Goal: Navigation & Orientation: Find specific page/section

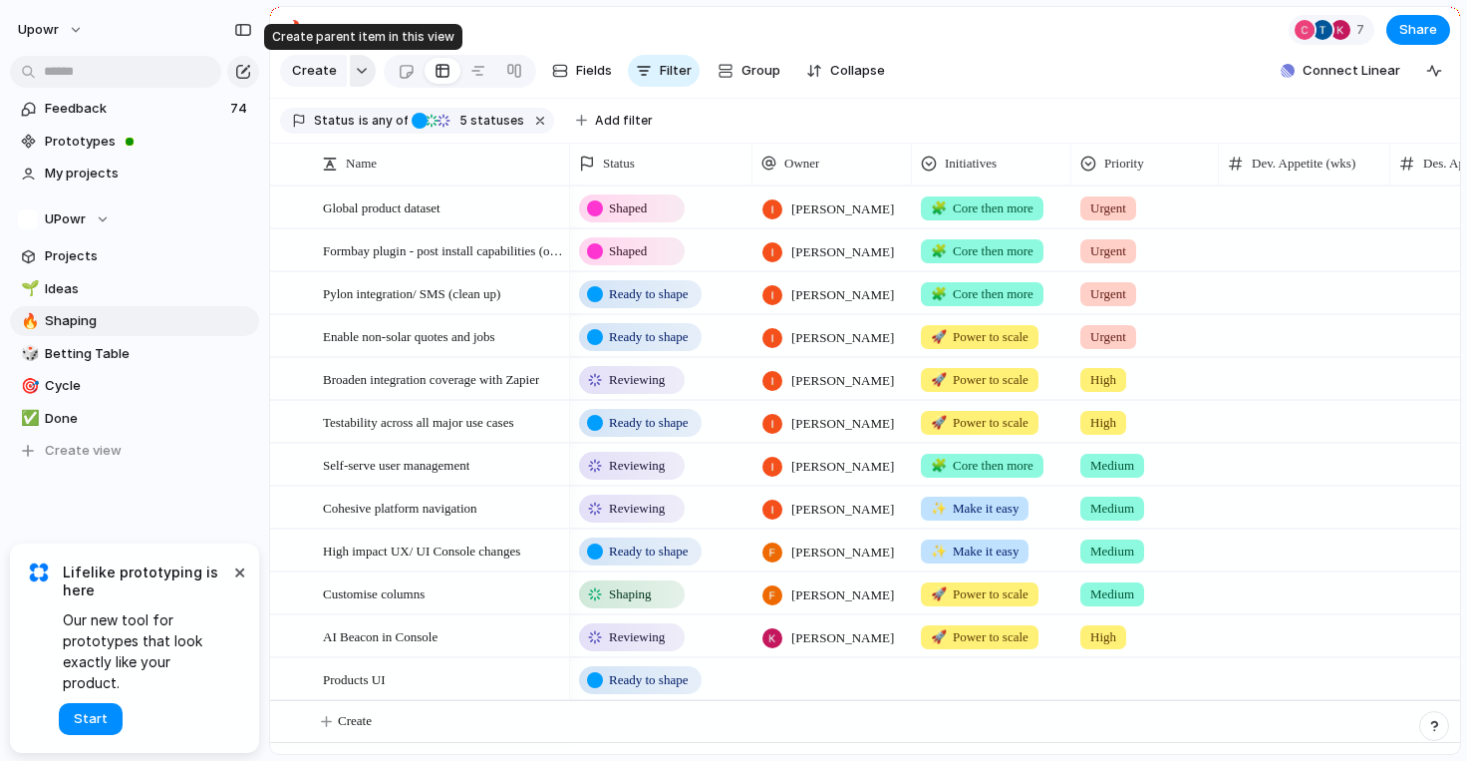
click at [360, 69] on div "button" at bounding box center [362, 71] width 14 height 8
click at [70, 451] on div "Initiative Launch Goal Objective Key result Workstream Program Project Customize" at bounding box center [733, 380] width 1467 height 761
click at [55, 448] on span "Create view" at bounding box center [83, 451] width 77 height 20
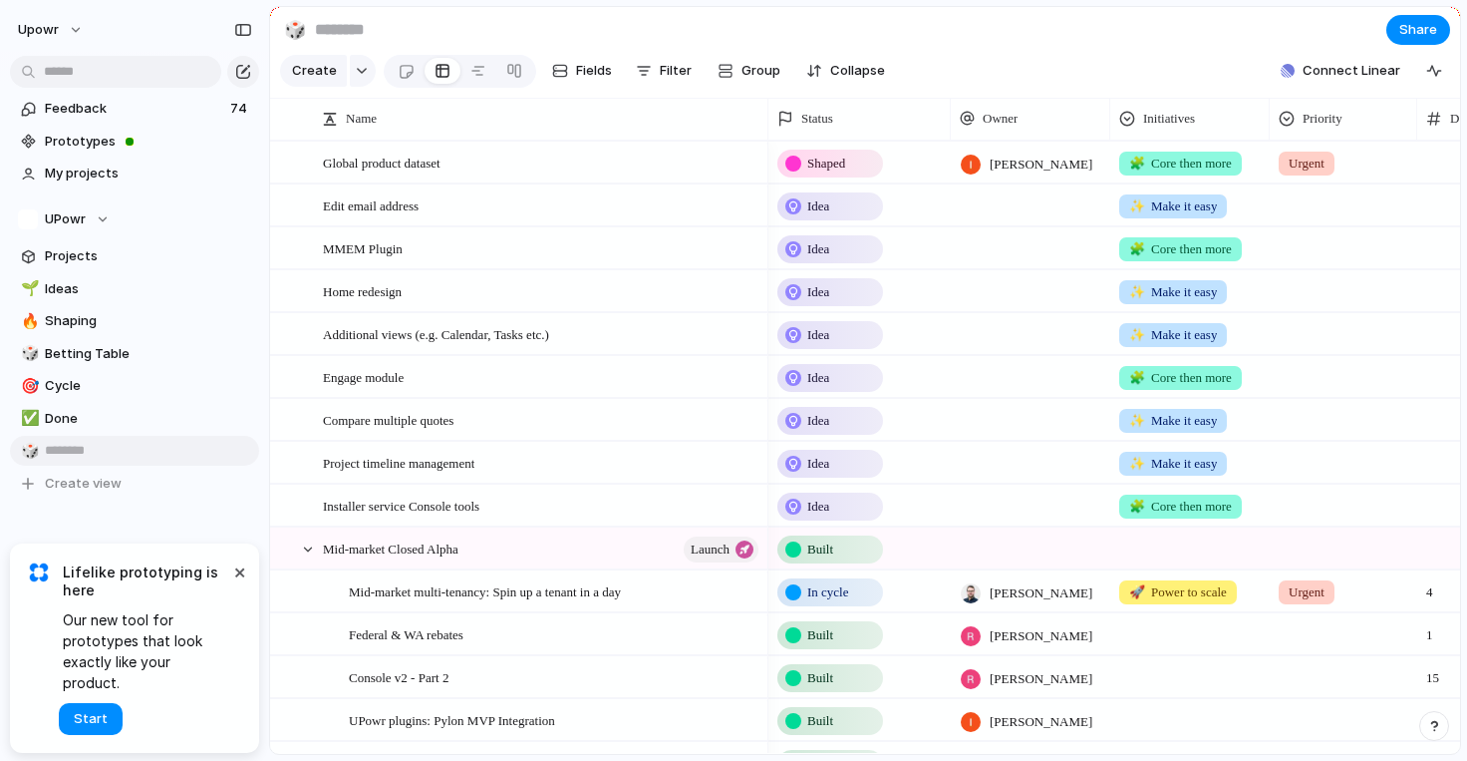
click at [37, 509] on div "Feedback 74 Prototypes My projects UPowr Projects 🌱 Ideas 🔥 Shaping 🎲 Betting T…" at bounding box center [134, 330] width 269 height 660
click at [35, 445] on div "🎲" at bounding box center [28, 451] width 14 height 23
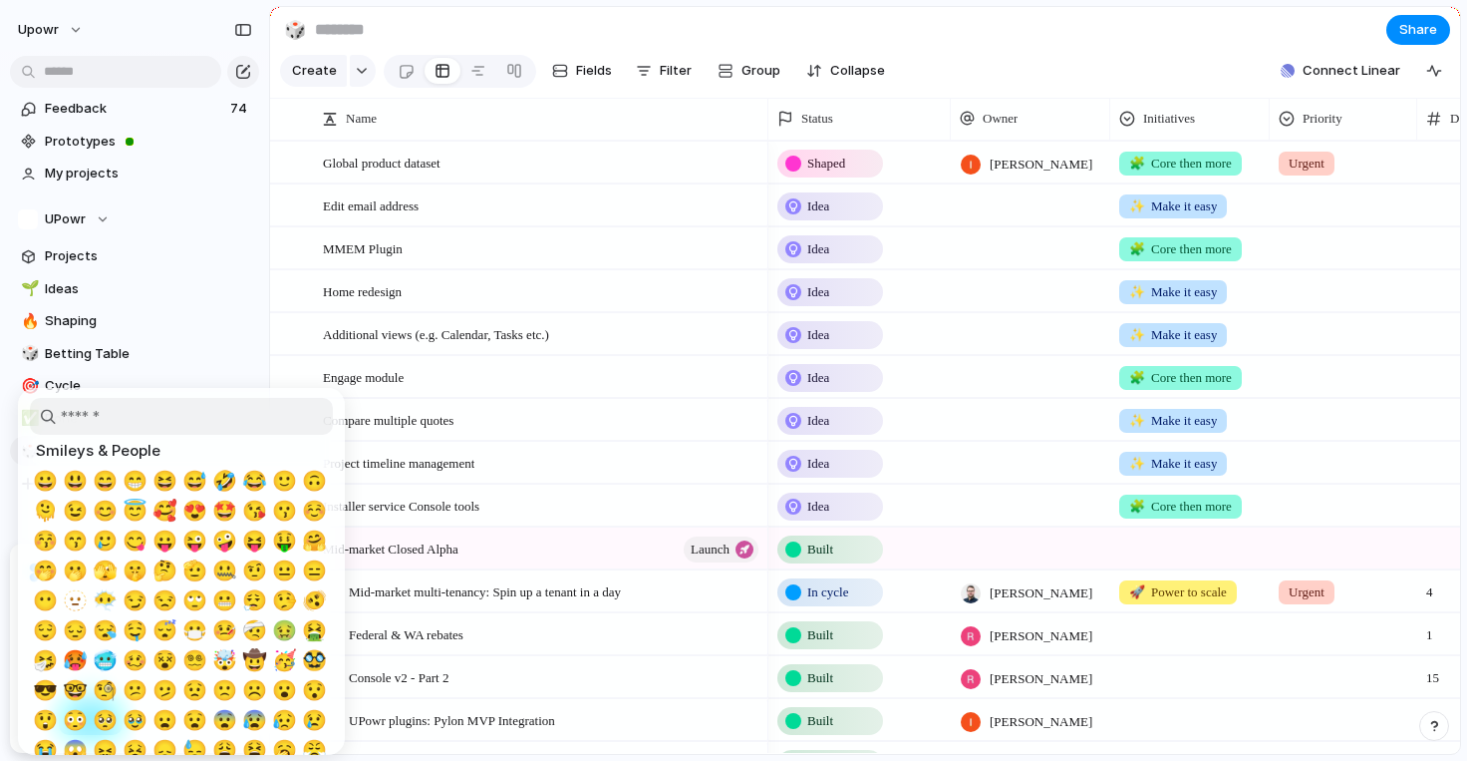
click at [162, 334] on div at bounding box center [733, 380] width 1467 height 761
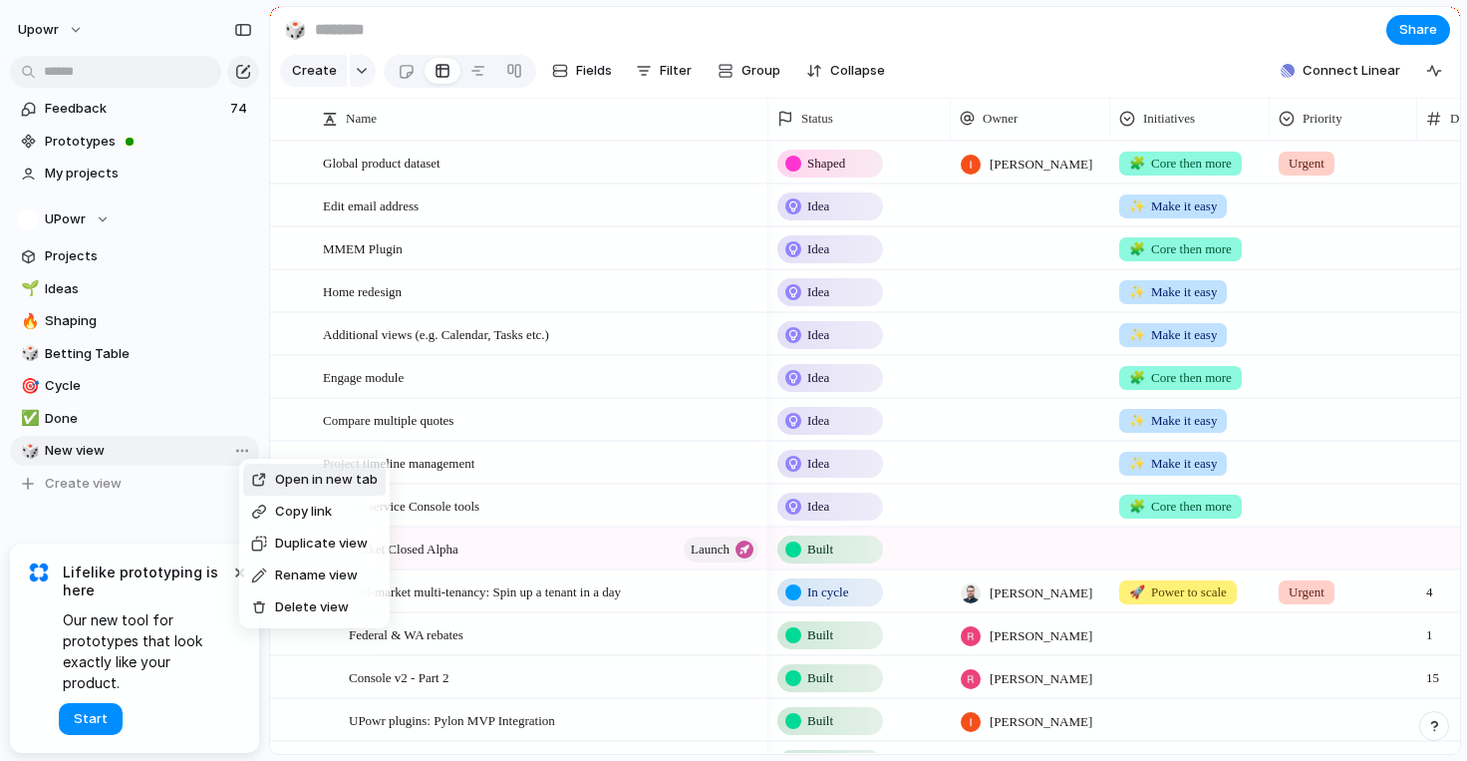
click at [275, 609] on span "Delete view" at bounding box center [312, 607] width 74 height 20
type input "****"
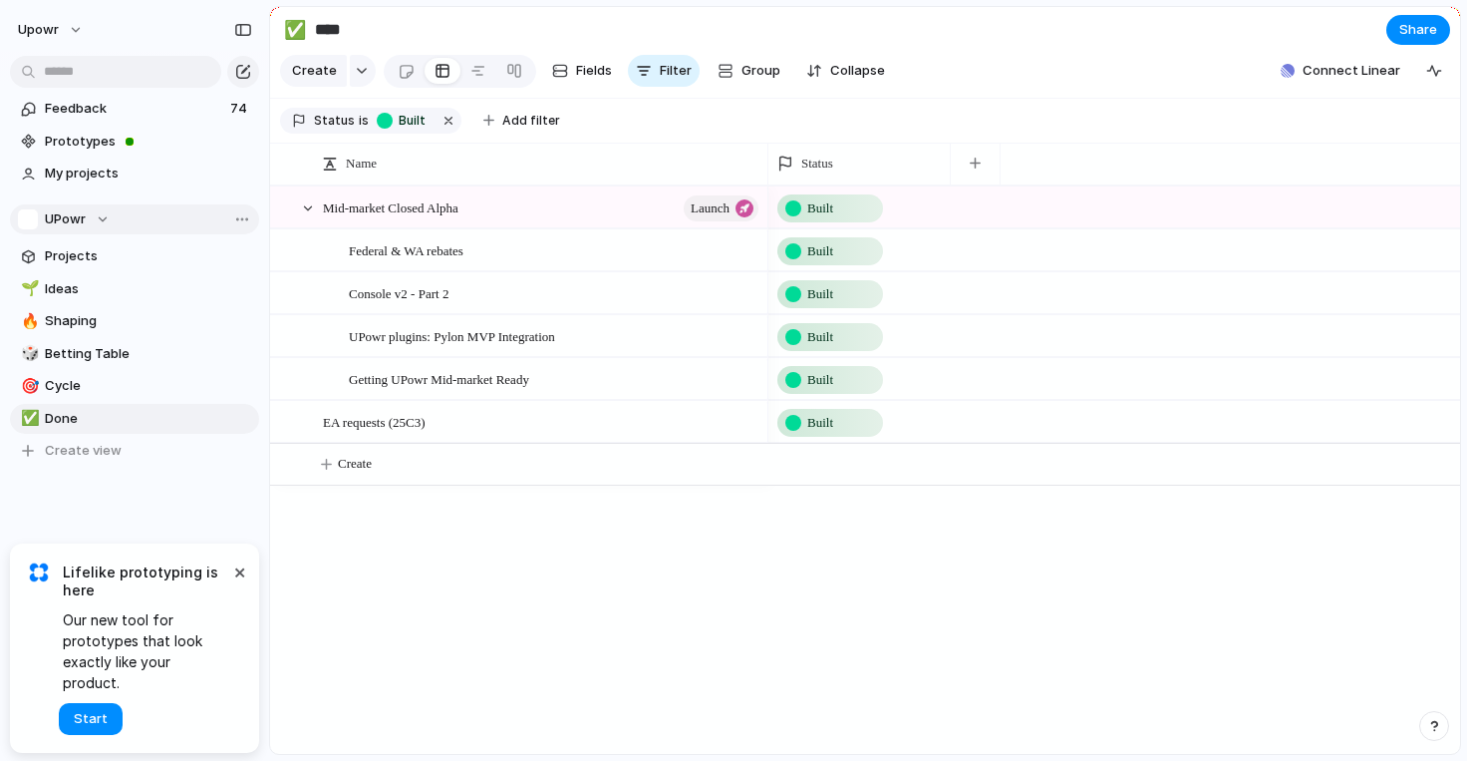
click at [85, 218] on span "UPowr" at bounding box center [65, 219] width 41 height 20
click at [112, 178] on div "UPowr Create new team" at bounding box center [733, 380] width 1467 height 761
click at [93, 163] on span "My projects" at bounding box center [148, 173] width 207 height 20
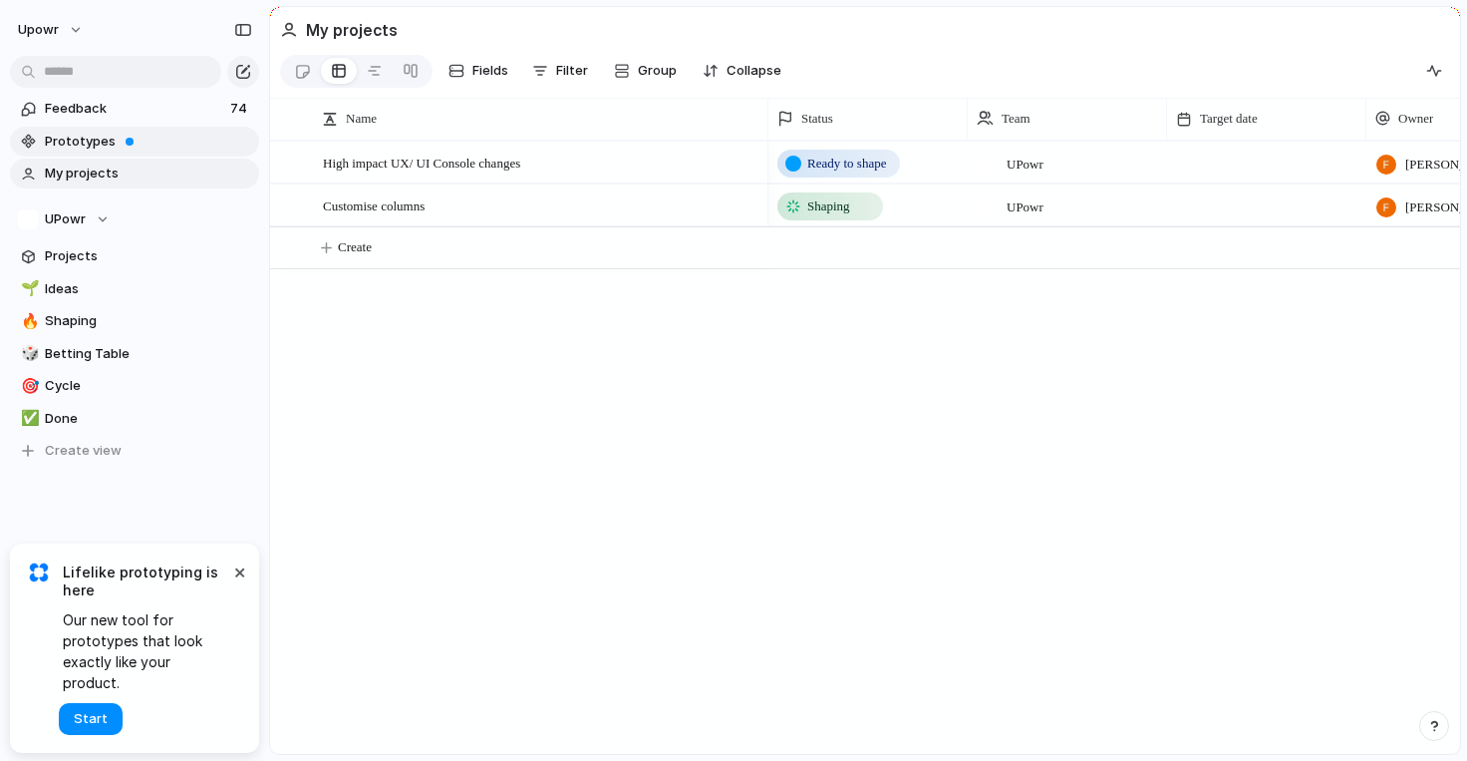
click at [90, 138] on span "Prototypes" at bounding box center [148, 142] width 207 height 20
click at [641, 79] on span "Group" at bounding box center [657, 71] width 39 height 20
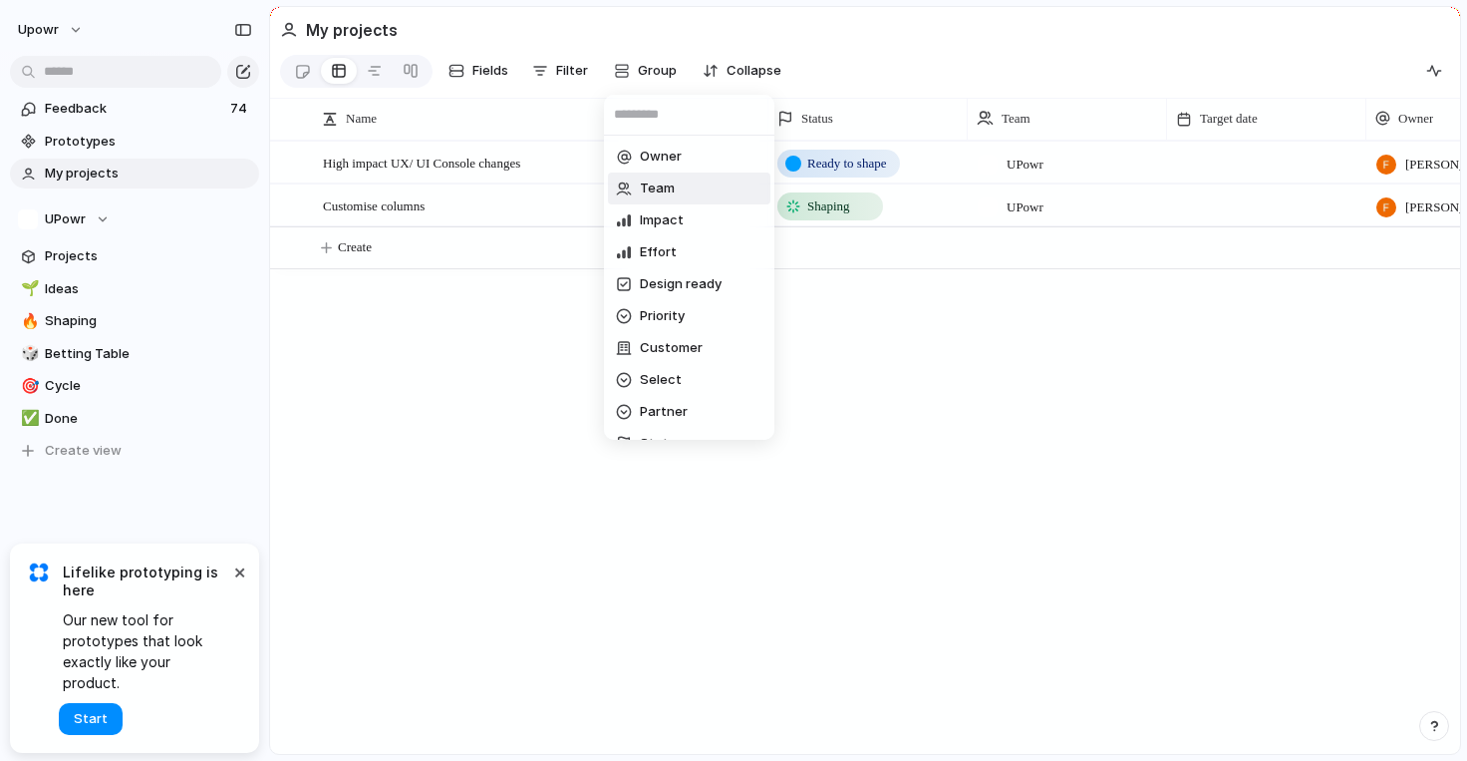
click at [644, 188] on span "Team" at bounding box center [657, 188] width 35 height 20
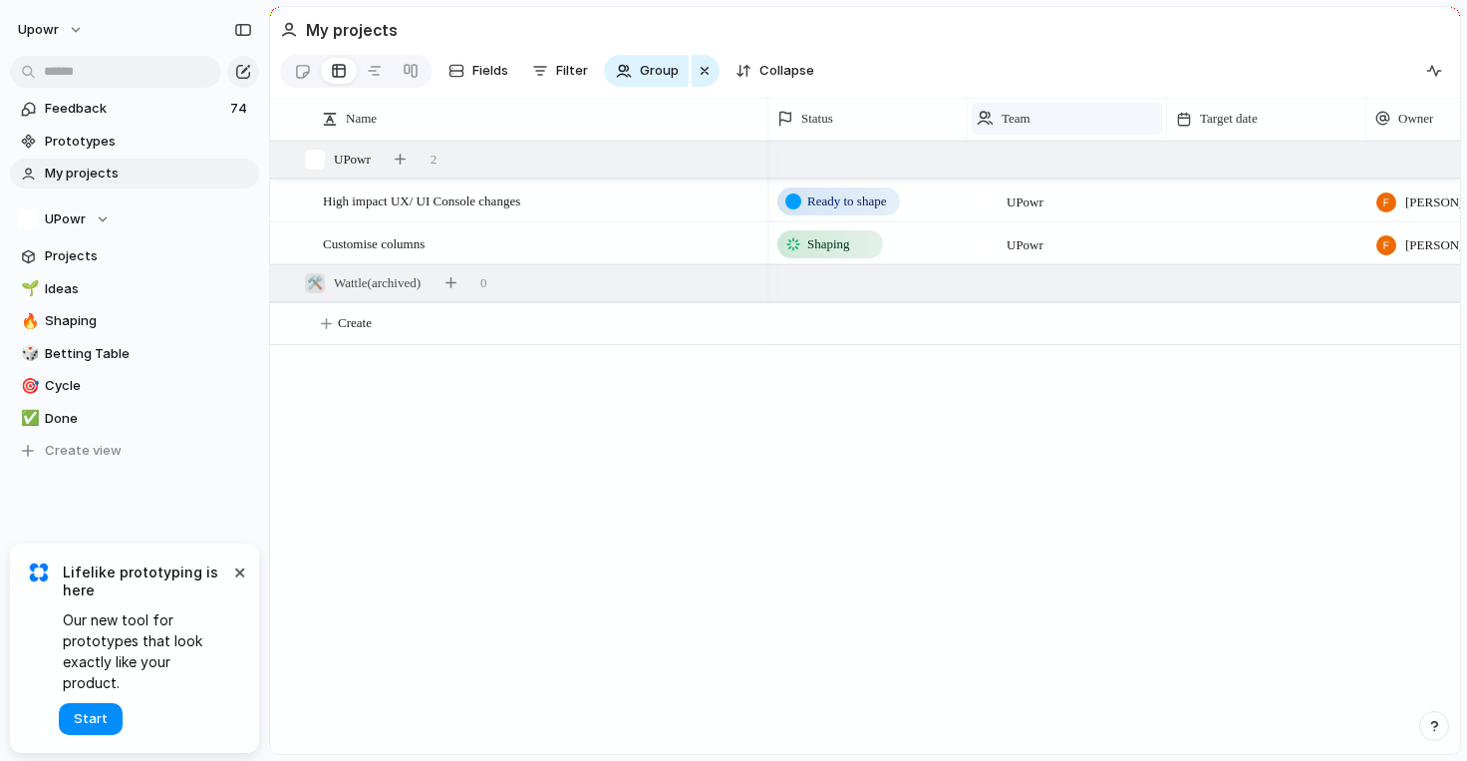
click at [1031, 115] on span "Team" at bounding box center [1016, 119] width 29 height 20
click at [1015, 185] on span "Hide" at bounding box center [1024, 195] width 28 height 20
click at [1047, 115] on span "Target date" at bounding box center [1030, 119] width 58 height 20
click at [238, 592] on div "Modify Hide Sort ascending Sort descending" at bounding box center [733, 380] width 1467 height 761
click at [248, 583] on button "×" at bounding box center [239, 571] width 24 height 24
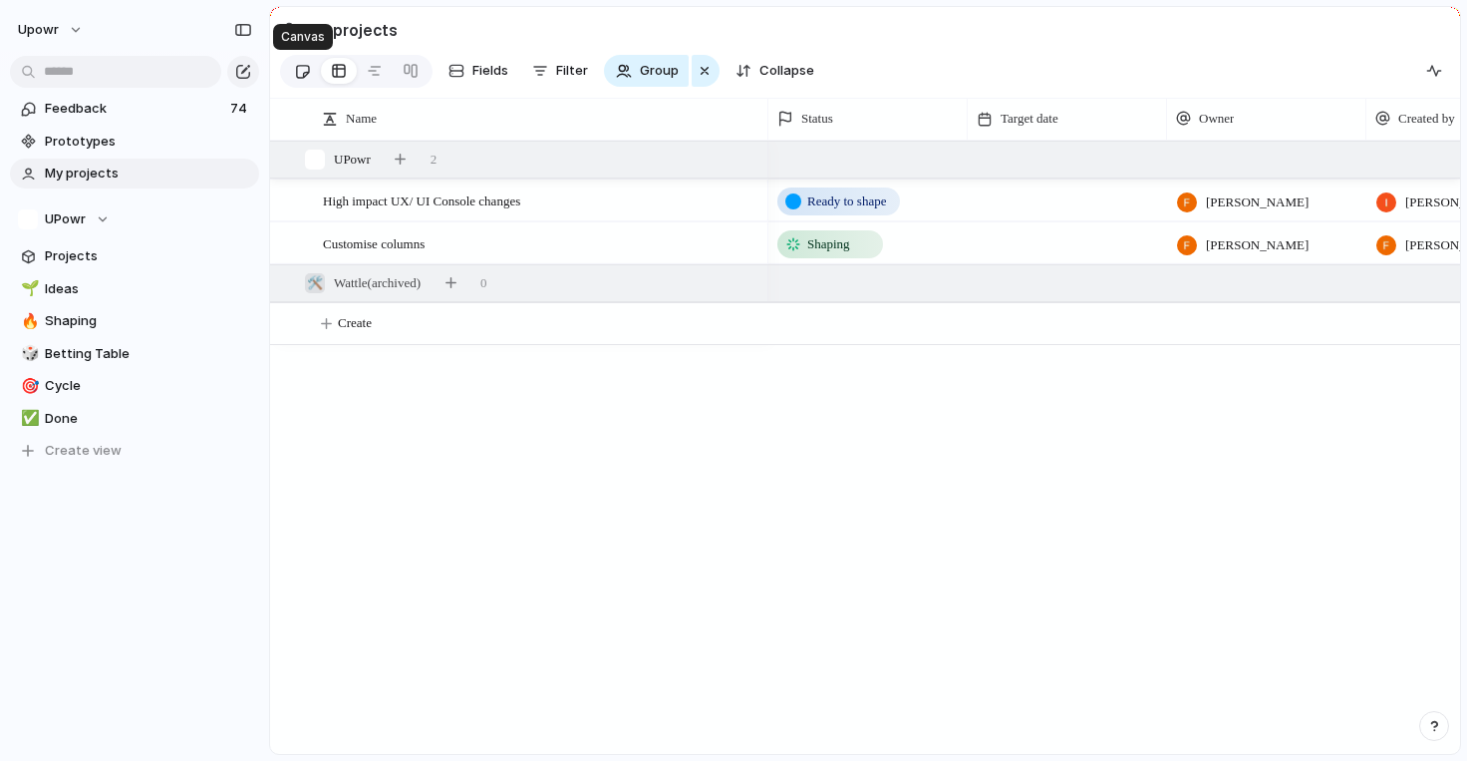
click at [294, 75] on div at bounding box center [302, 71] width 17 height 33
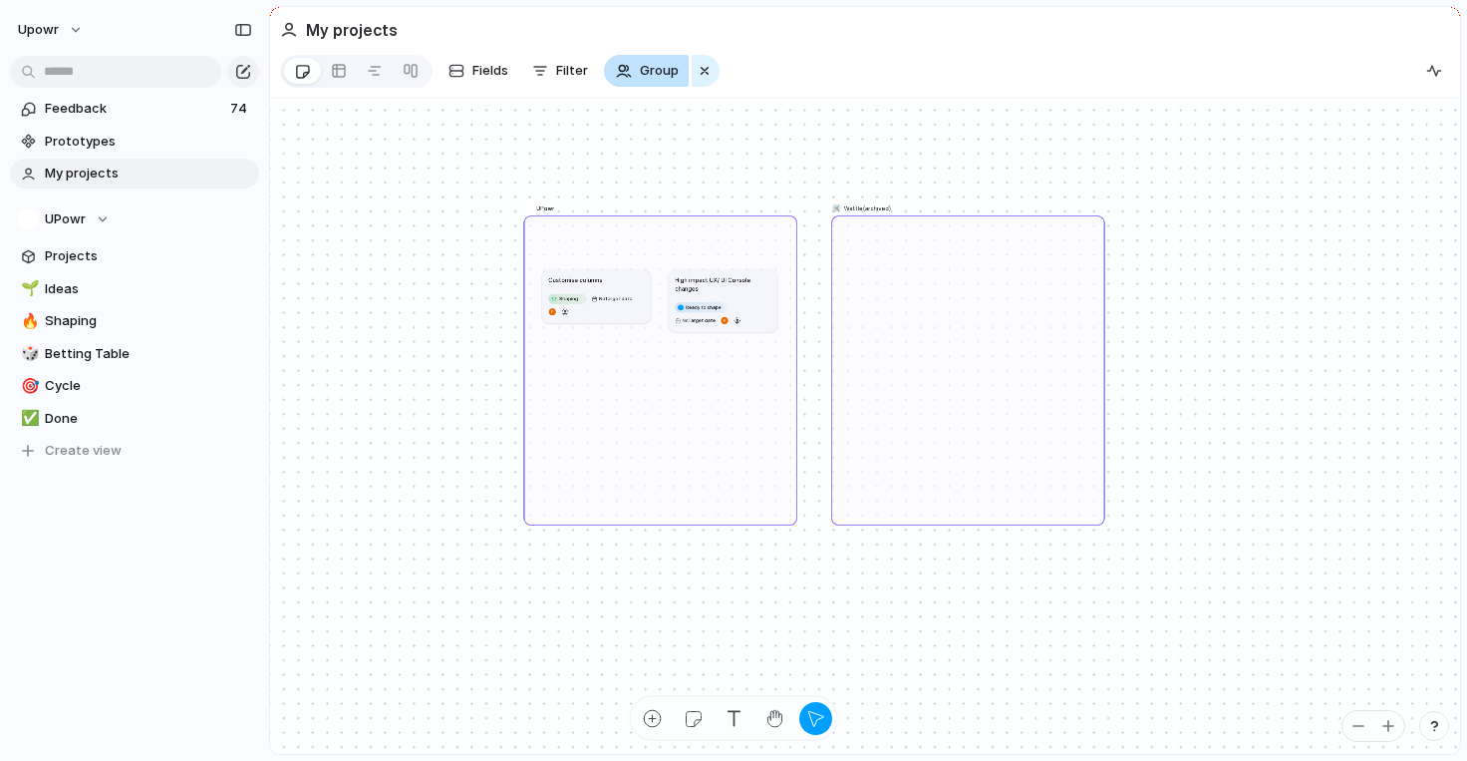
click at [667, 66] on span "Group" at bounding box center [659, 71] width 39 height 20
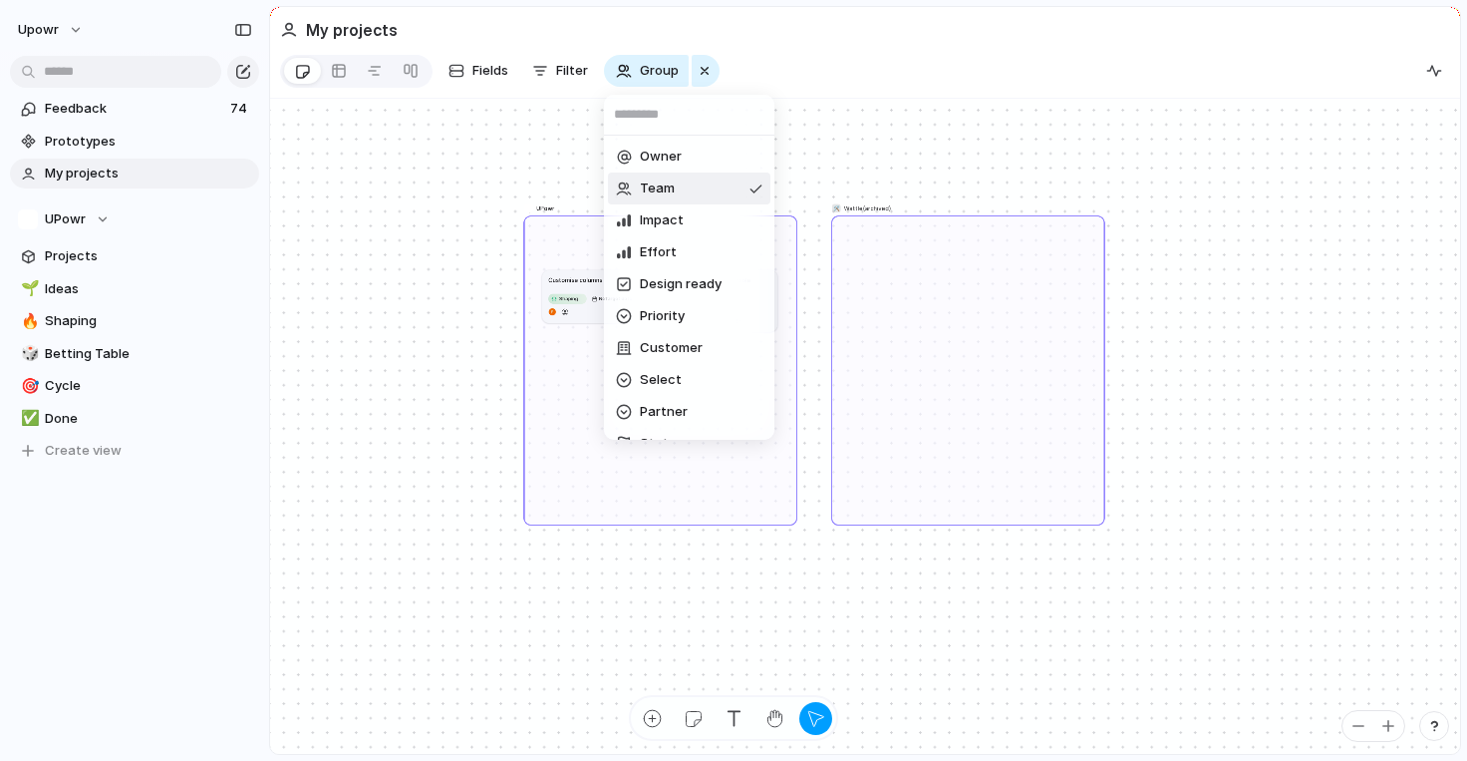
click at [704, 69] on div "Owner Team Impact Effort Design ready Priority Customer Select Partner Status C…" at bounding box center [733, 380] width 1467 height 761
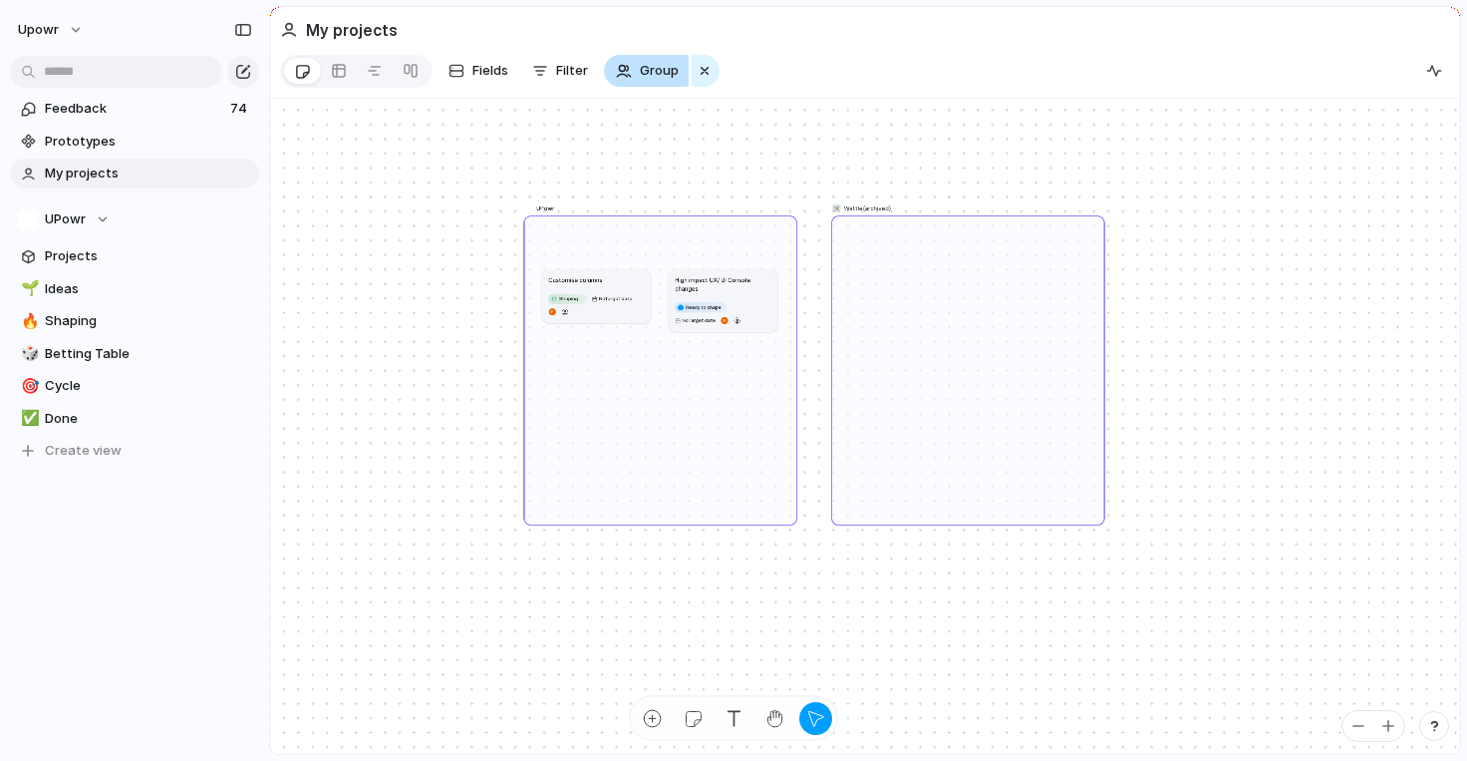
click at [668, 71] on span "Group" at bounding box center [659, 71] width 39 height 20
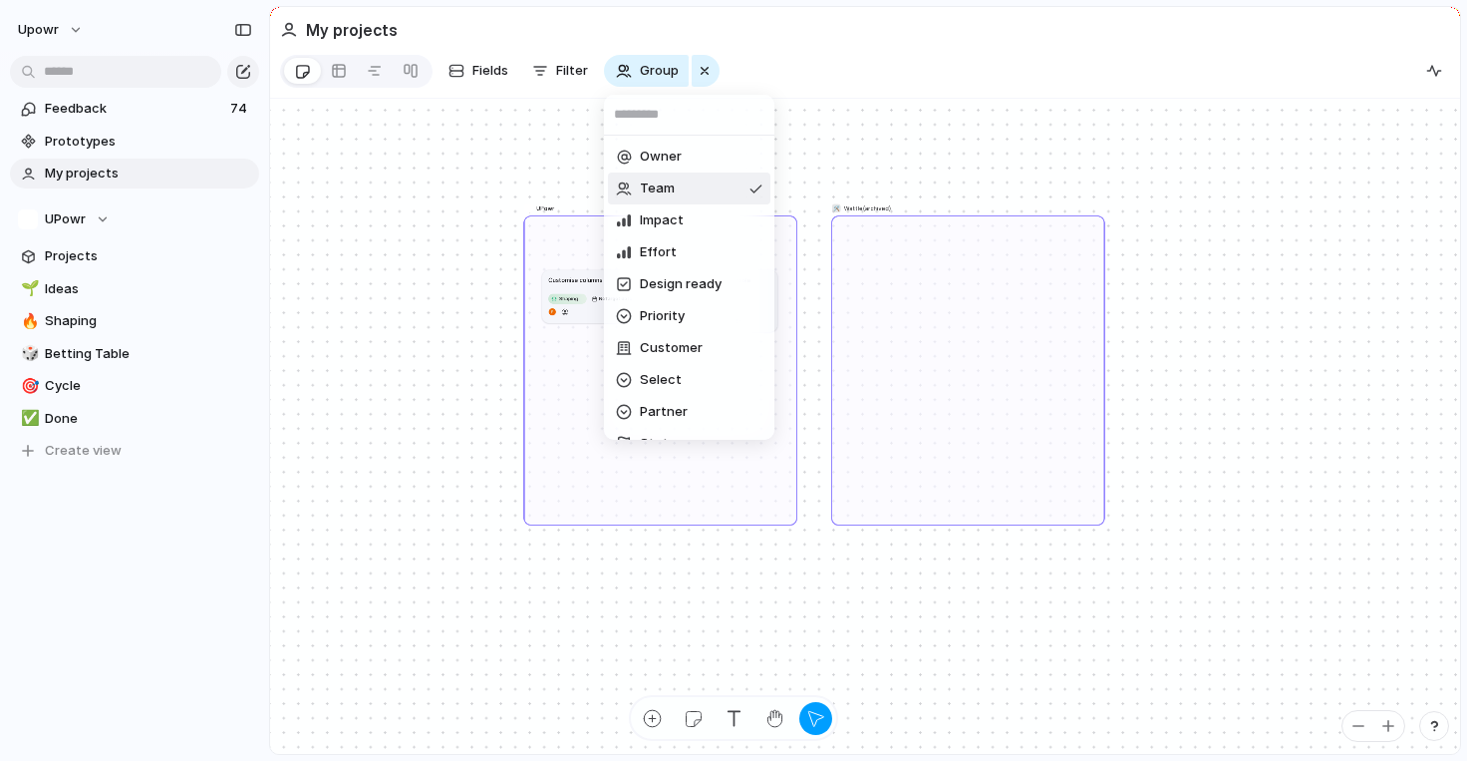
click at [569, 71] on div "Owner Team Impact Effort Design ready Priority Customer Select Partner Status C…" at bounding box center [733, 380] width 1467 height 761
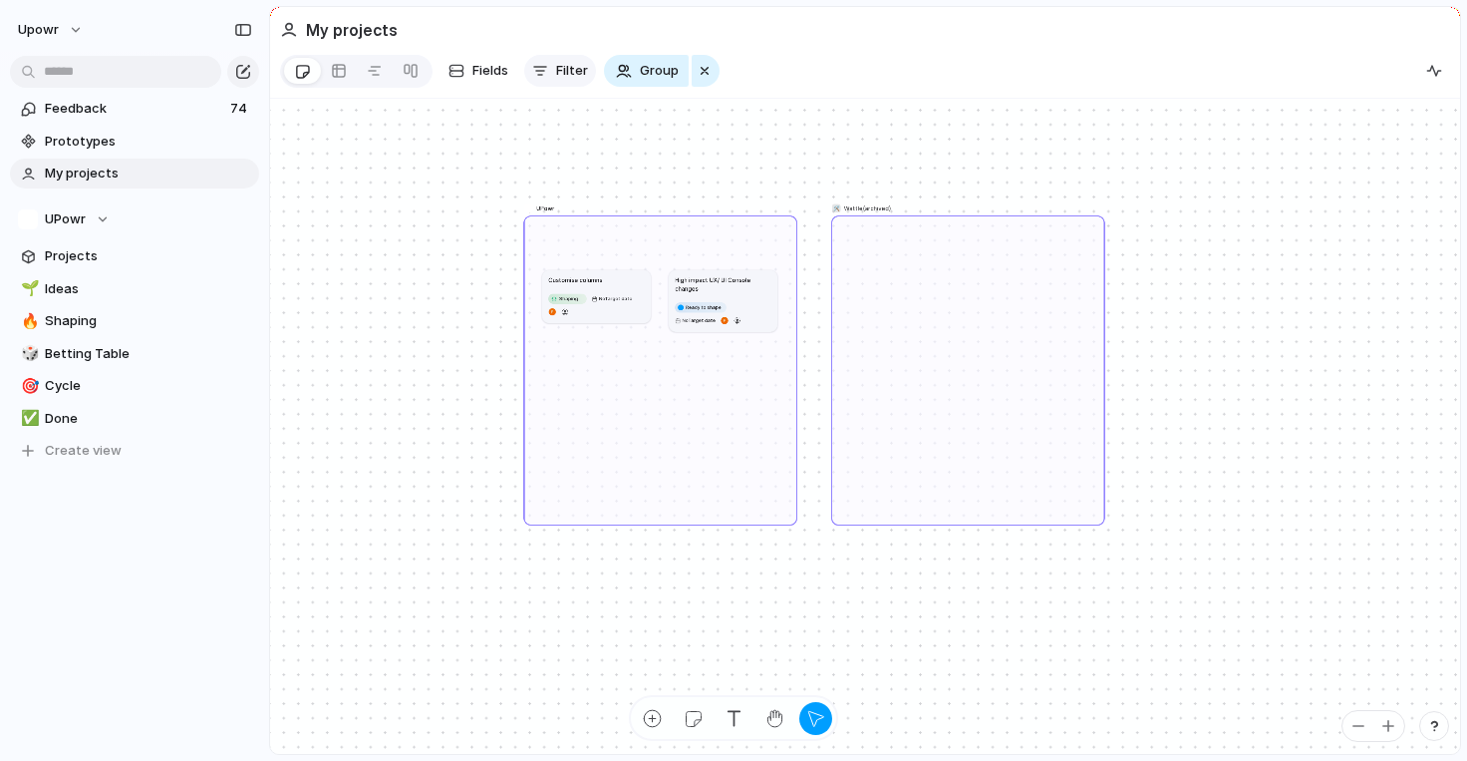
click at [553, 68] on button "Filter" at bounding box center [560, 71] width 72 height 32
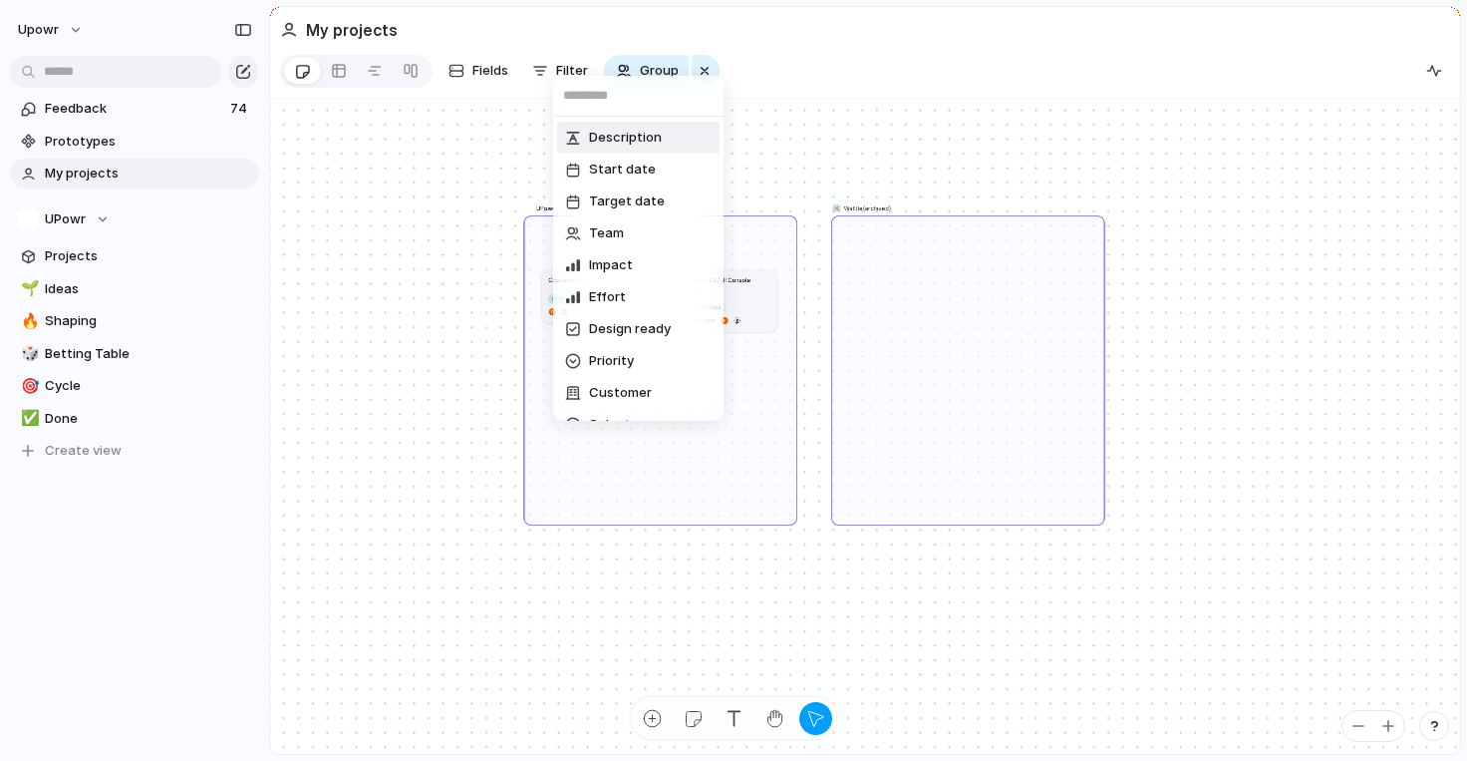
click at [657, 67] on div "Description Start date Target date Team Impact Effort Design ready Priority Cus…" at bounding box center [733, 380] width 1467 height 761
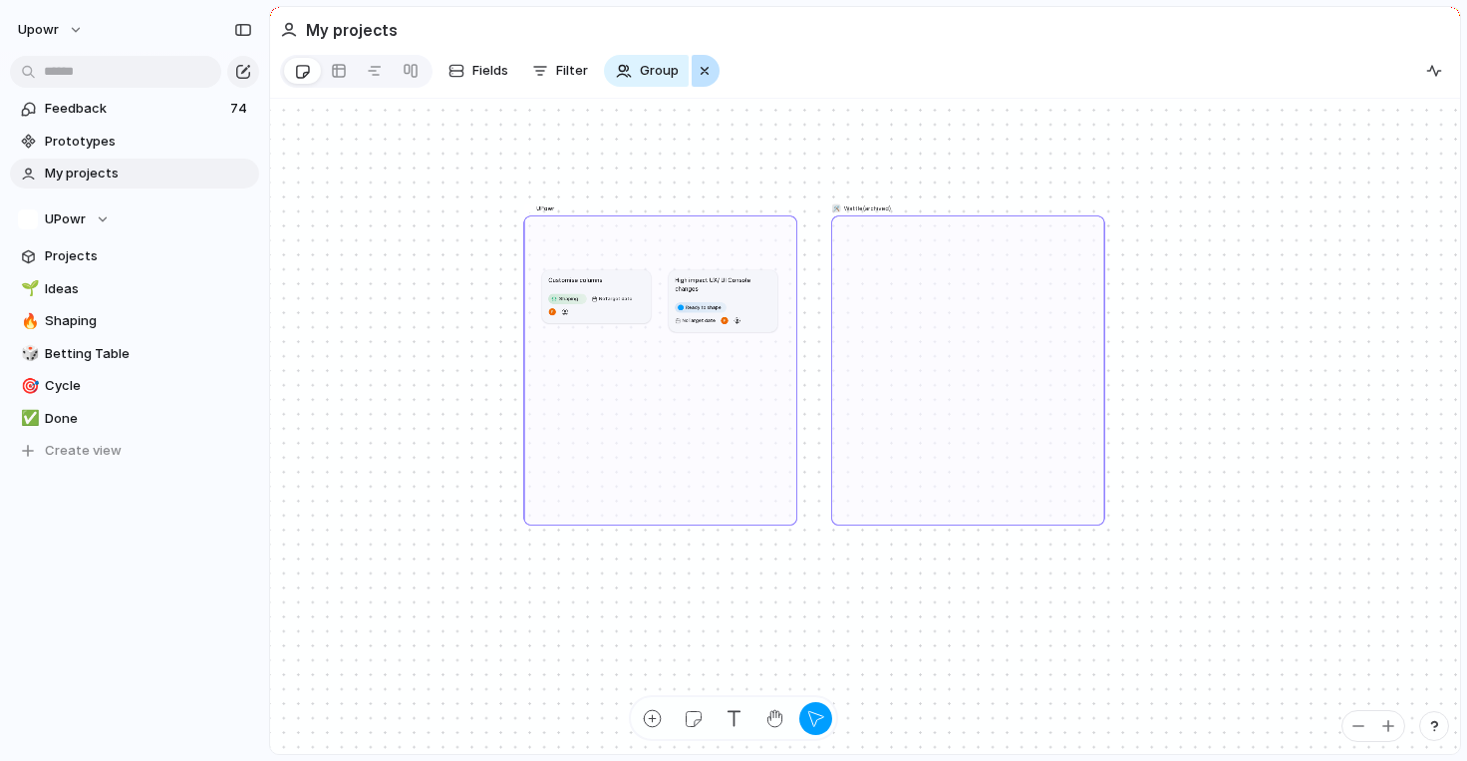
click at [700, 66] on div "button" at bounding box center [705, 71] width 16 height 24
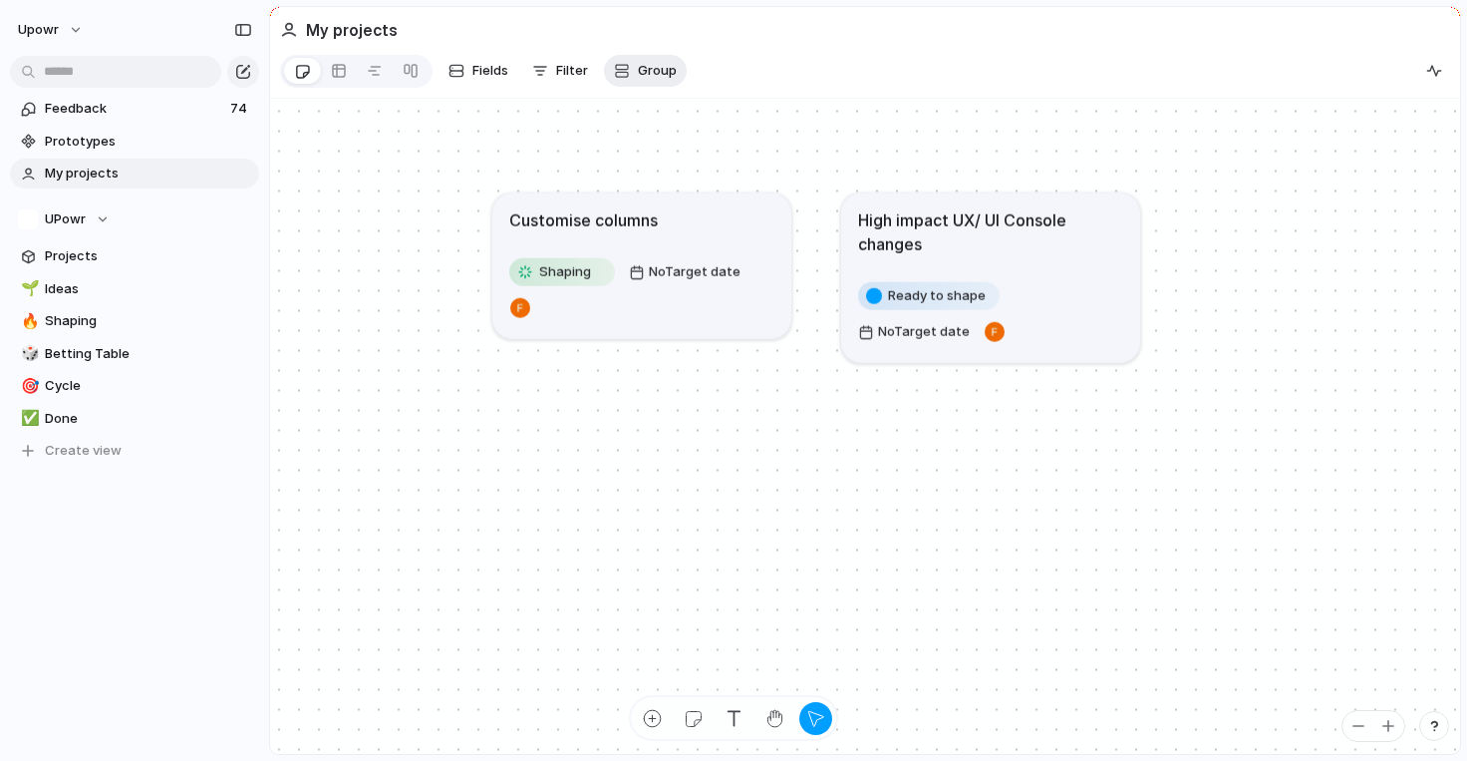
click at [664, 67] on span "Group" at bounding box center [657, 71] width 39 height 20
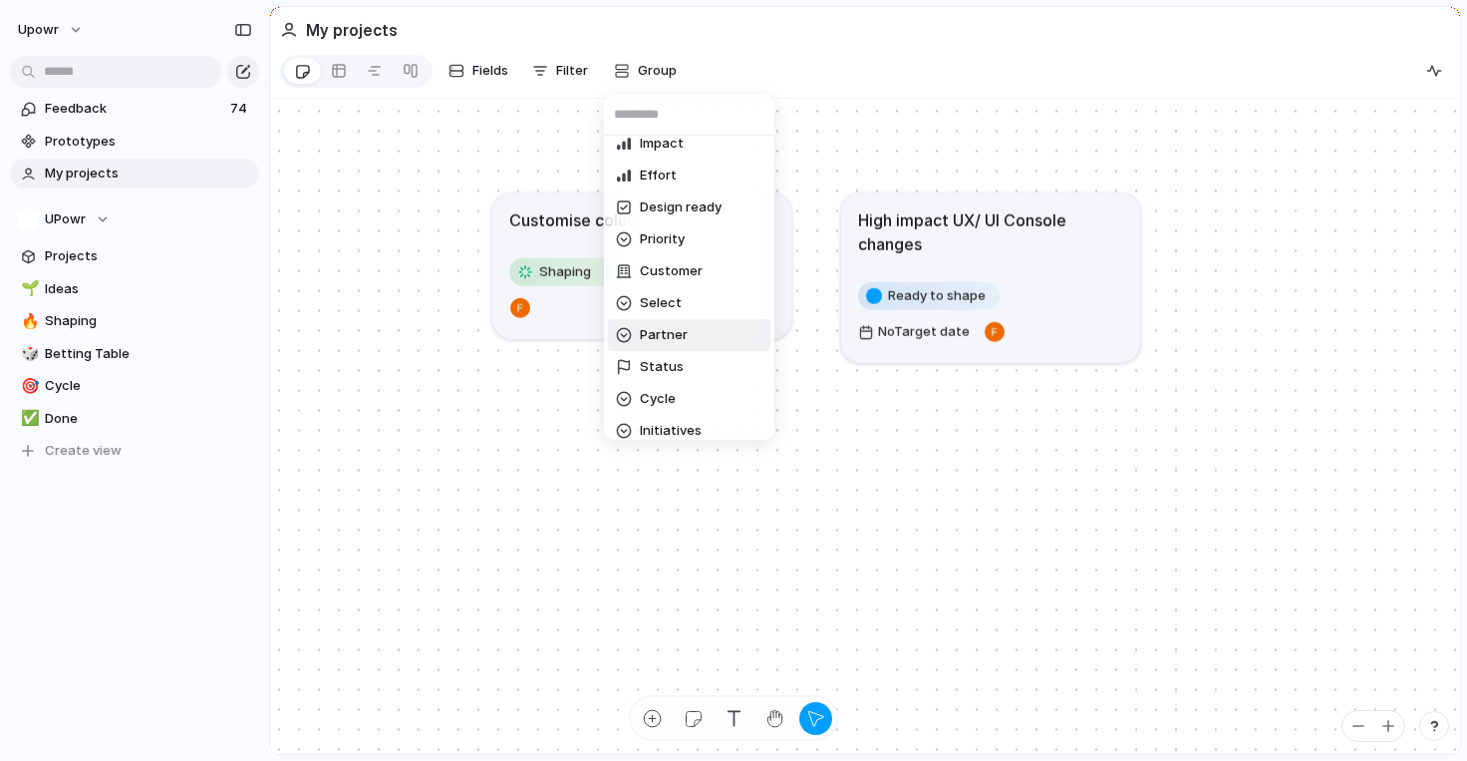
scroll to position [121, 0]
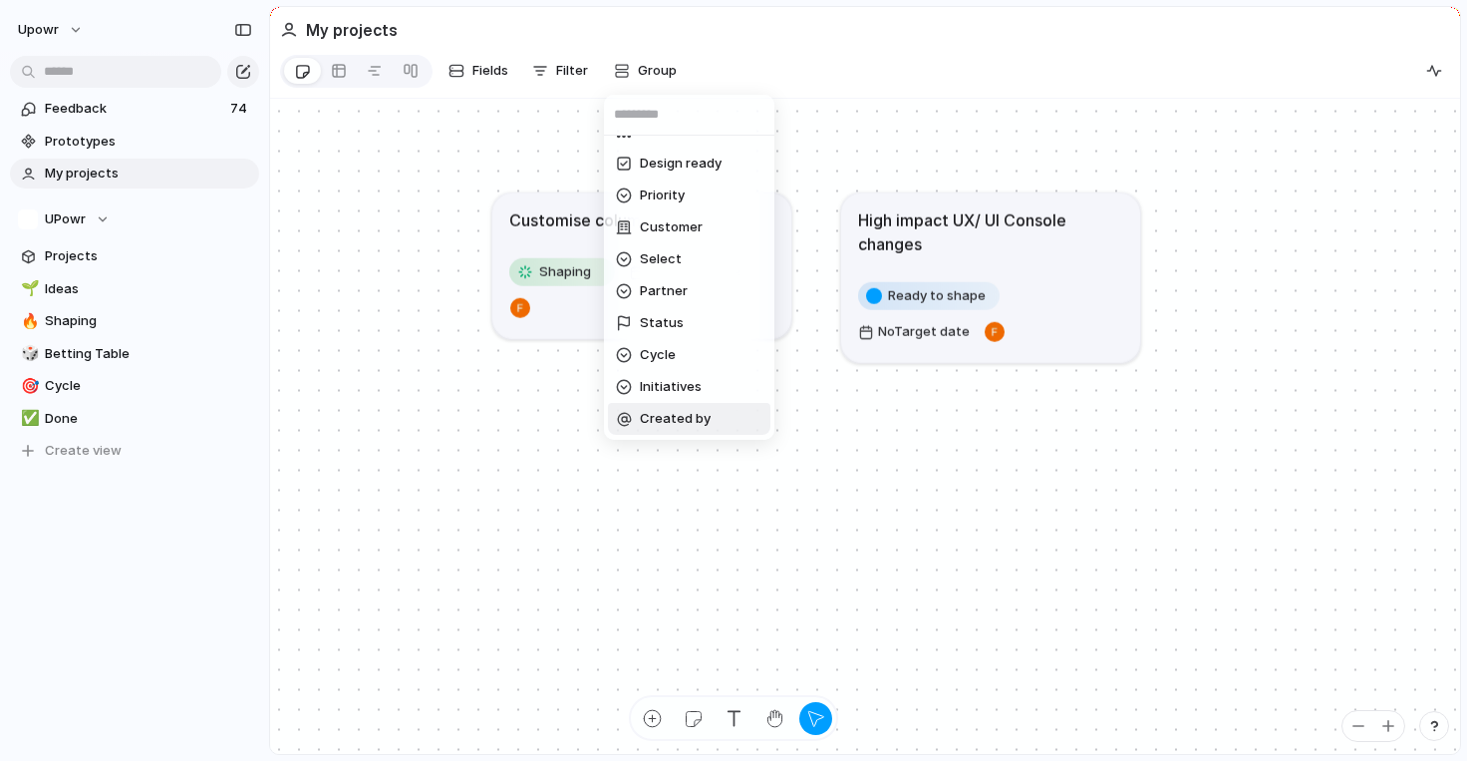
click at [561, 553] on div "Owner Team Impact Effort Design ready Priority Customer Select Partner Status C…" at bounding box center [733, 380] width 1467 height 761
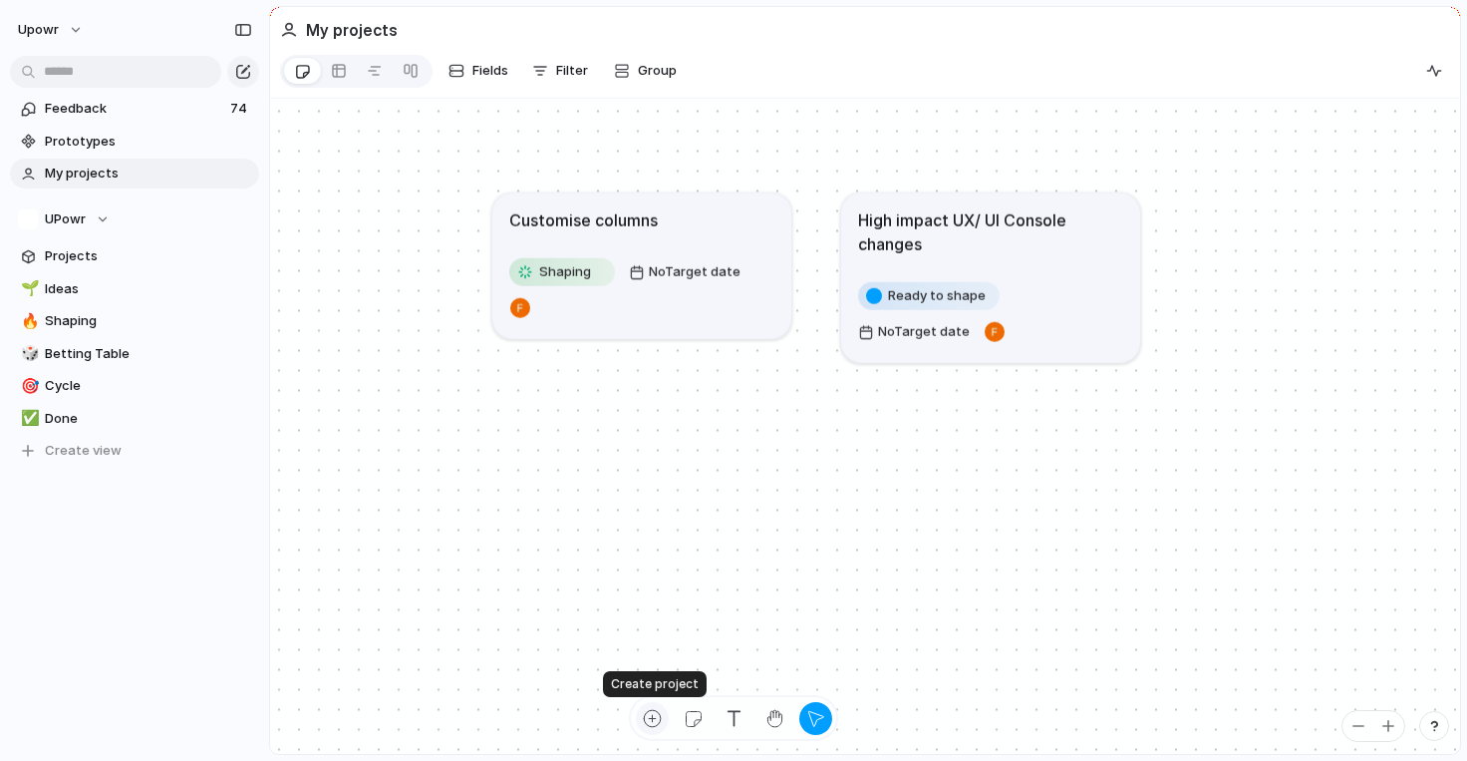
click at [645, 714] on div "button" at bounding box center [652, 718] width 21 height 21
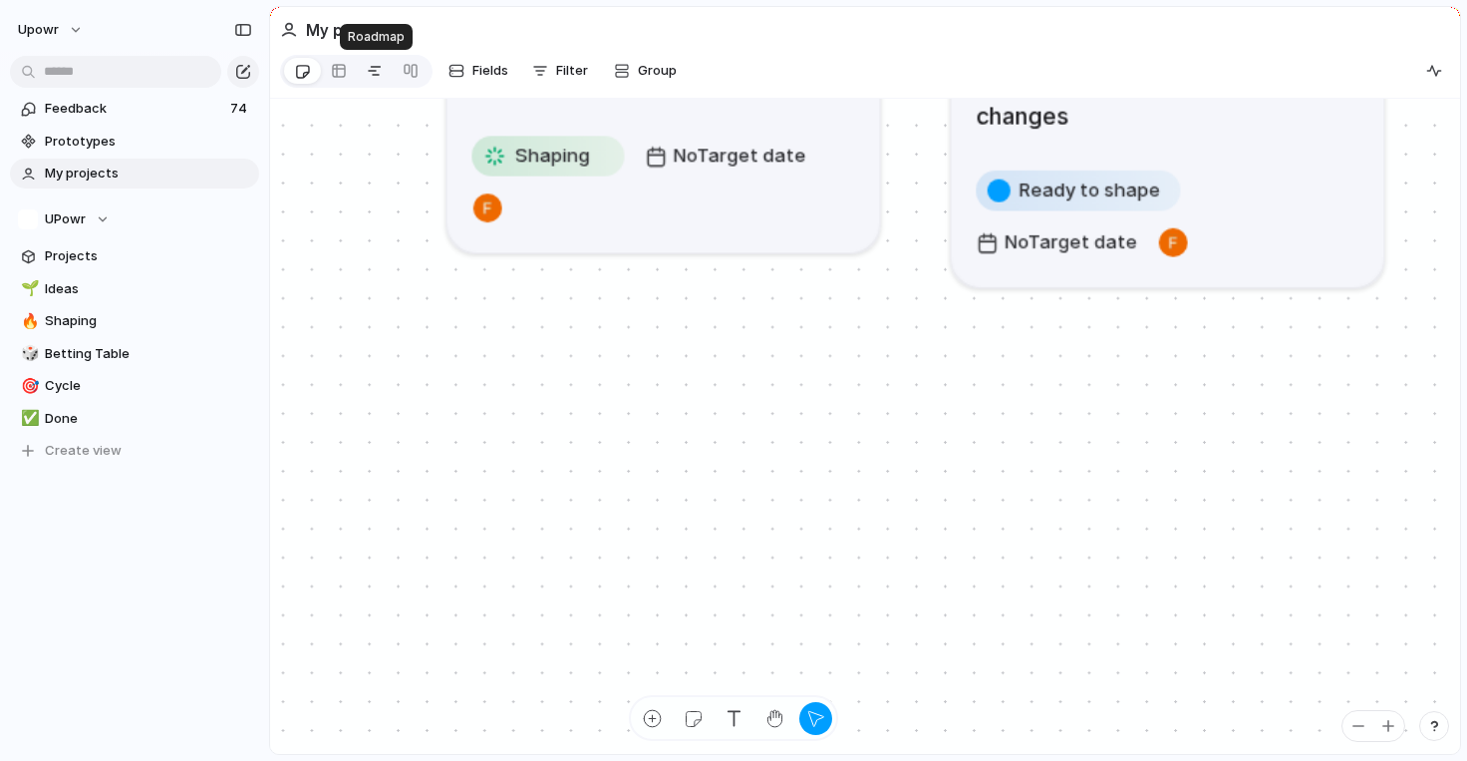
click at [373, 67] on div at bounding box center [375, 71] width 16 height 32
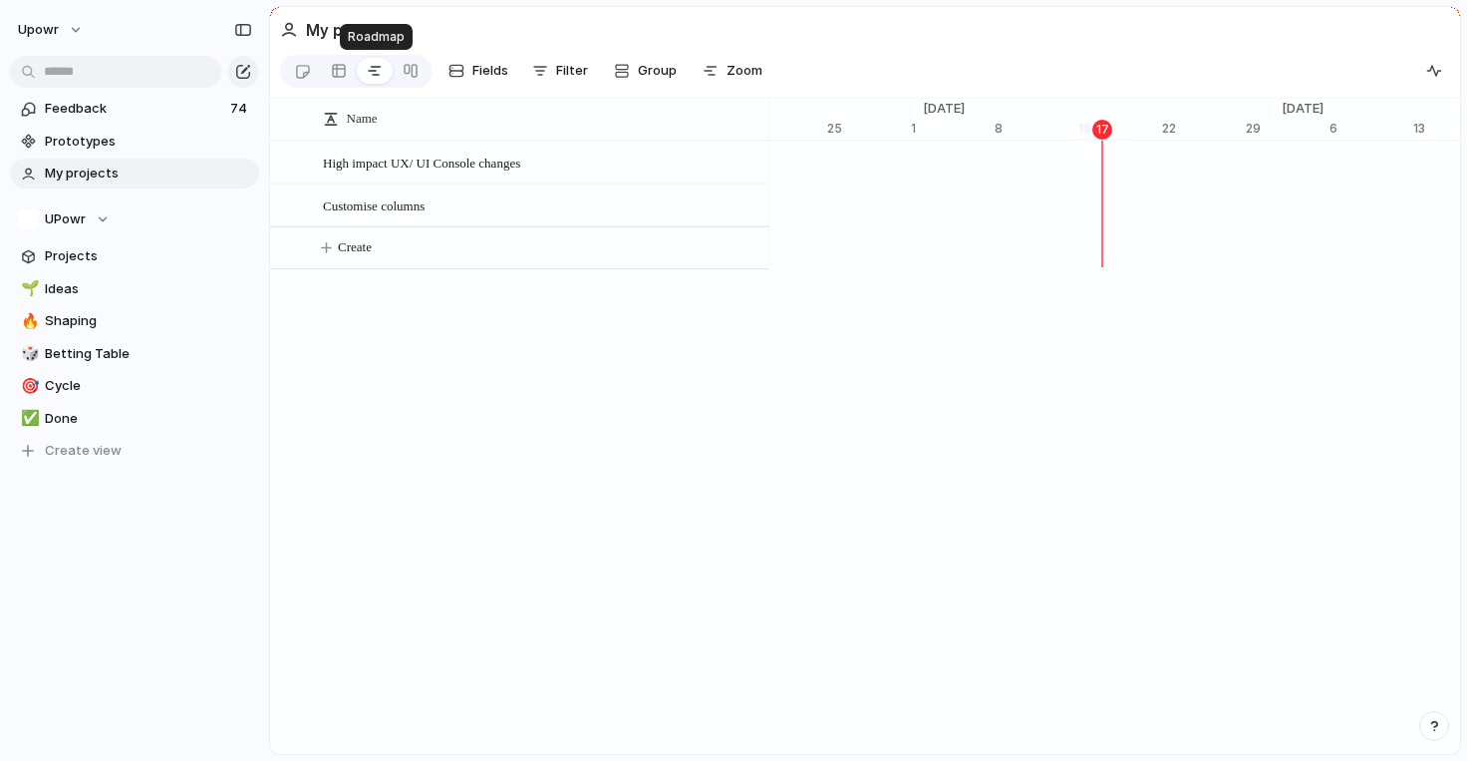
scroll to position [0, 12970]
click at [401, 74] on link at bounding box center [411, 71] width 36 height 32
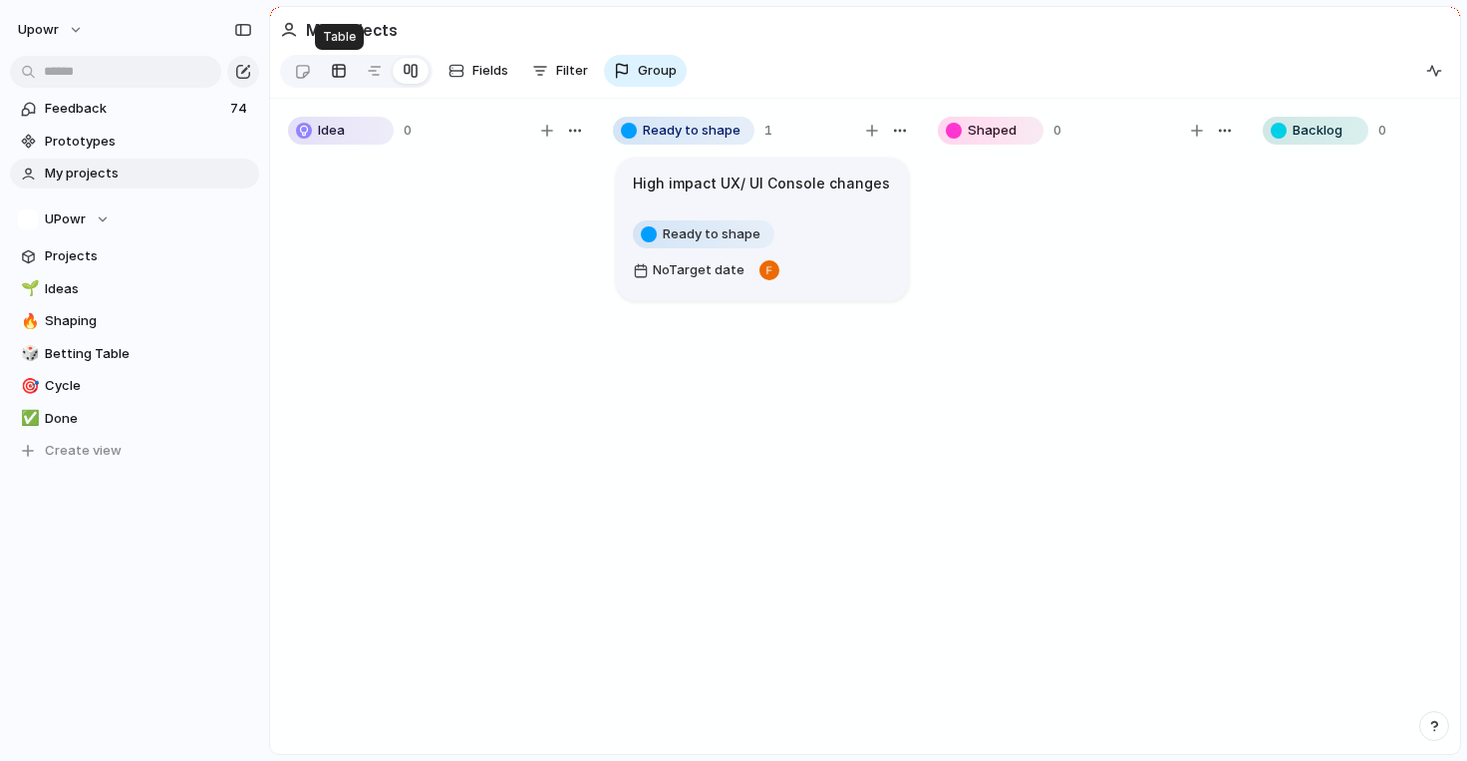
click at [331, 74] on div at bounding box center [339, 71] width 16 height 32
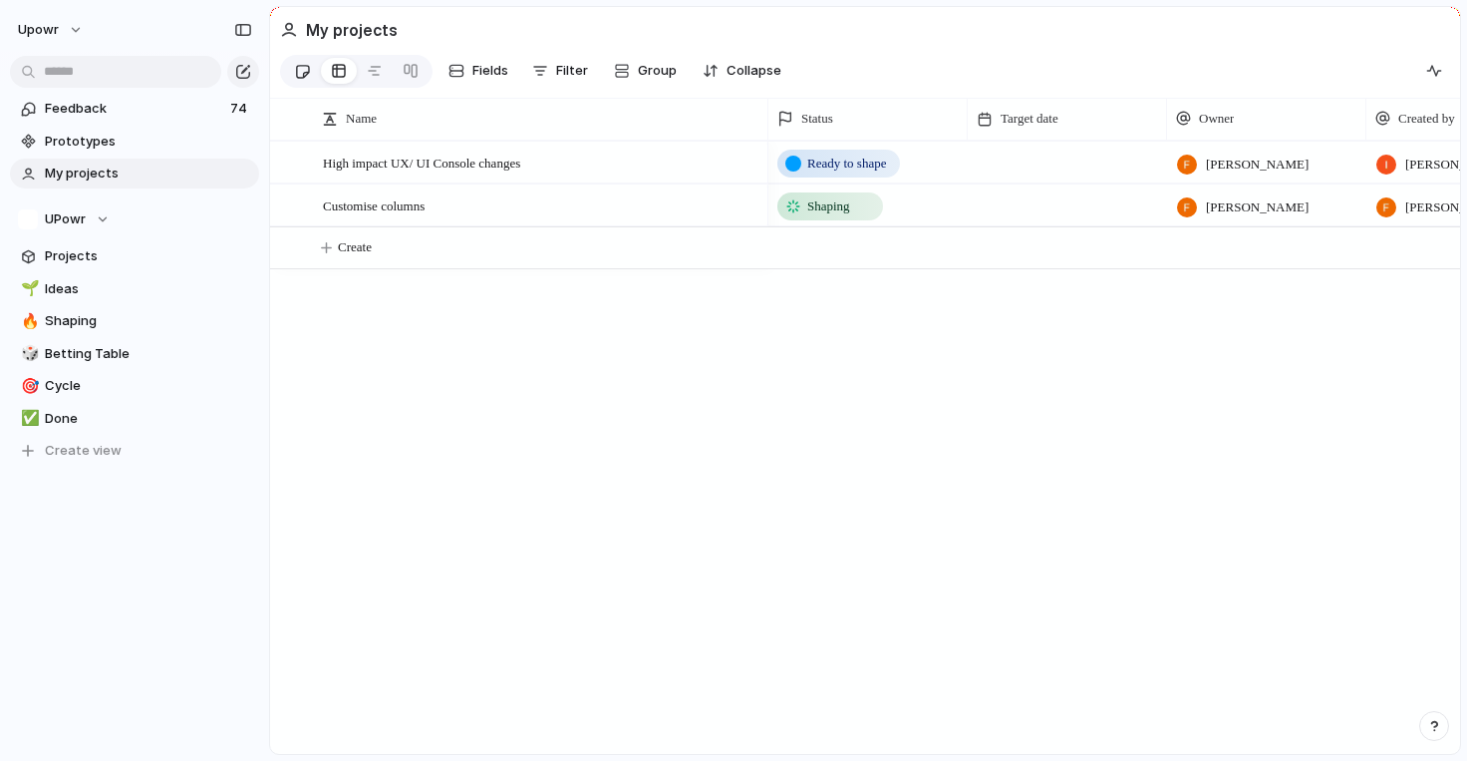
click at [296, 69] on div at bounding box center [302, 71] width 17 height 33
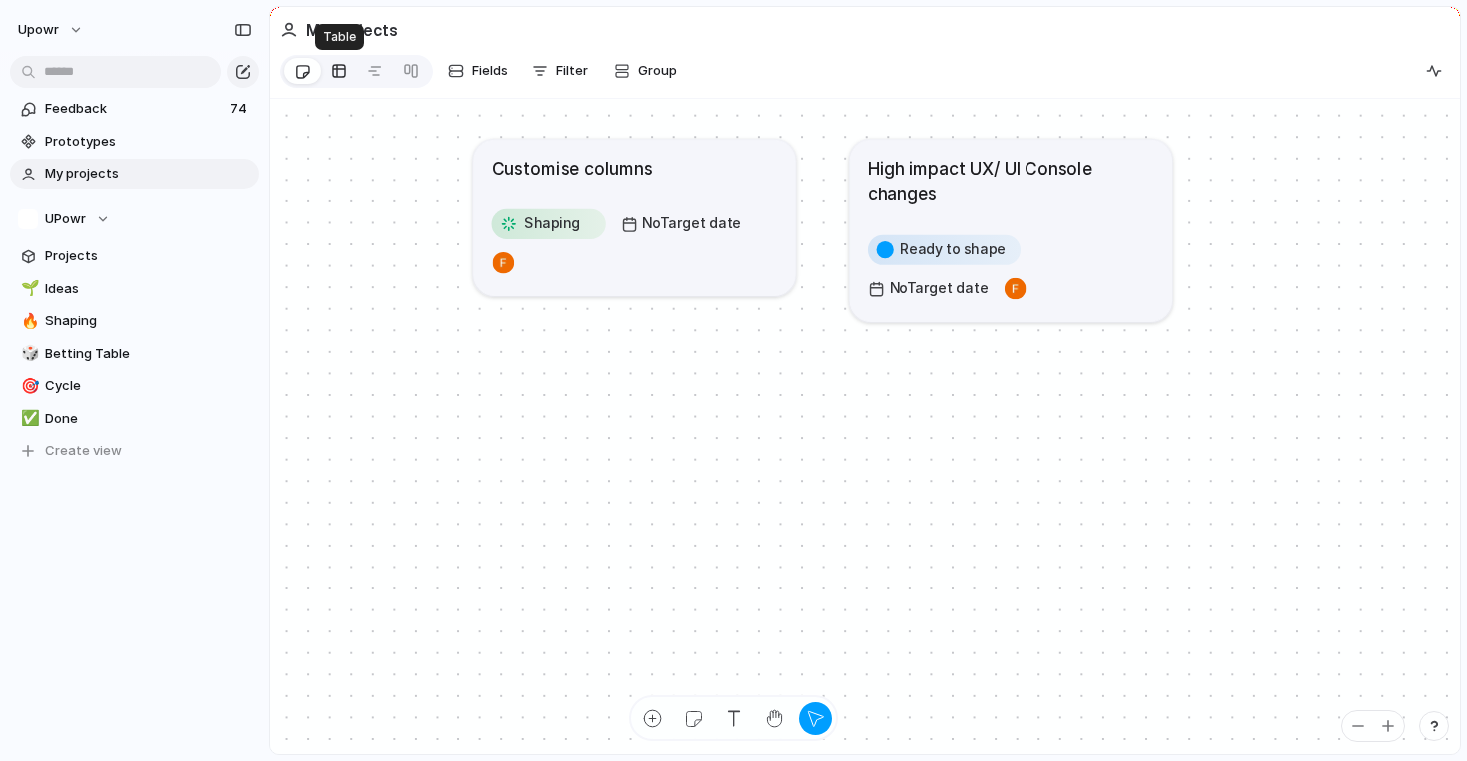
click at [342, 67] on div at bounding box center [339, 71] width 16 height 32
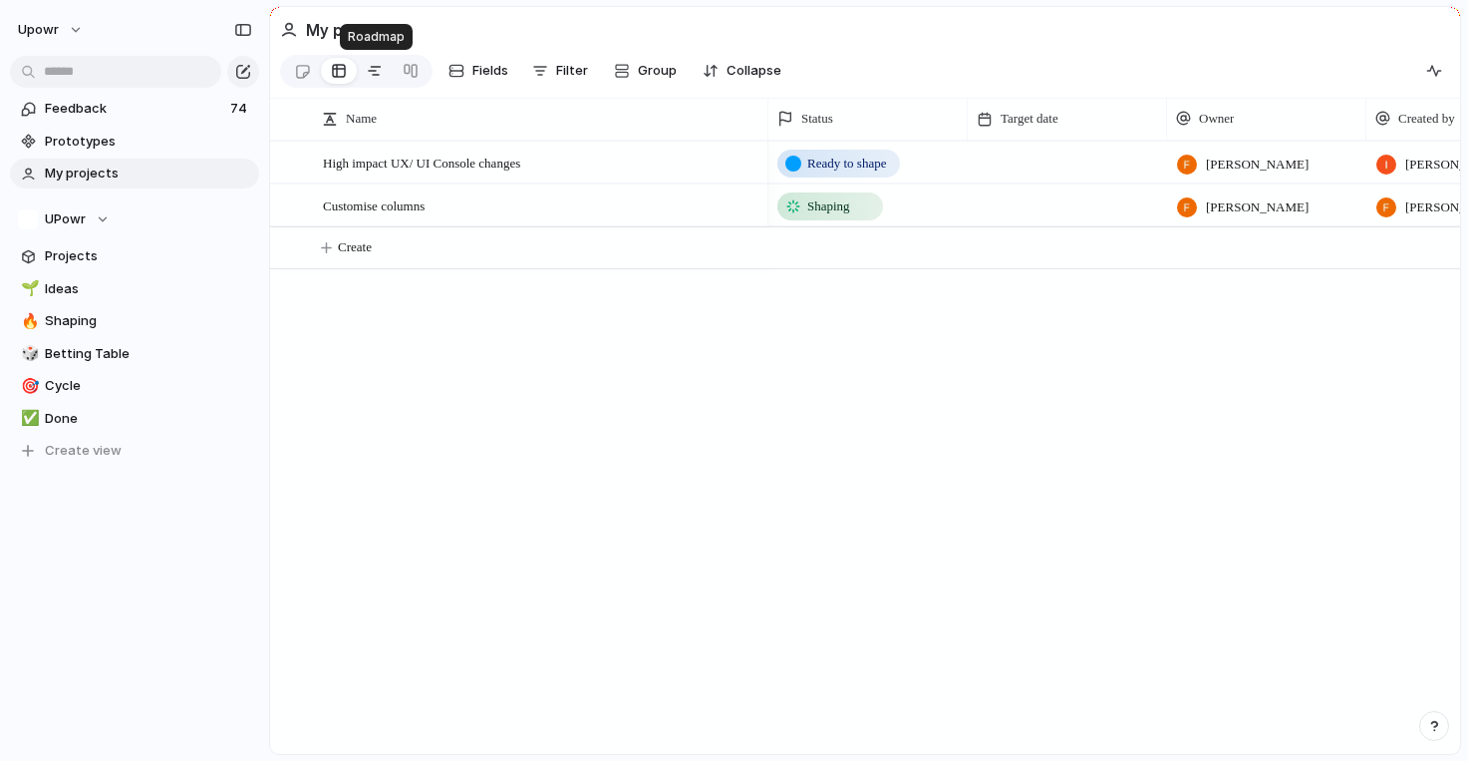
click at [373, 73] on div at bounding box center [375, 71] width 16 height 32
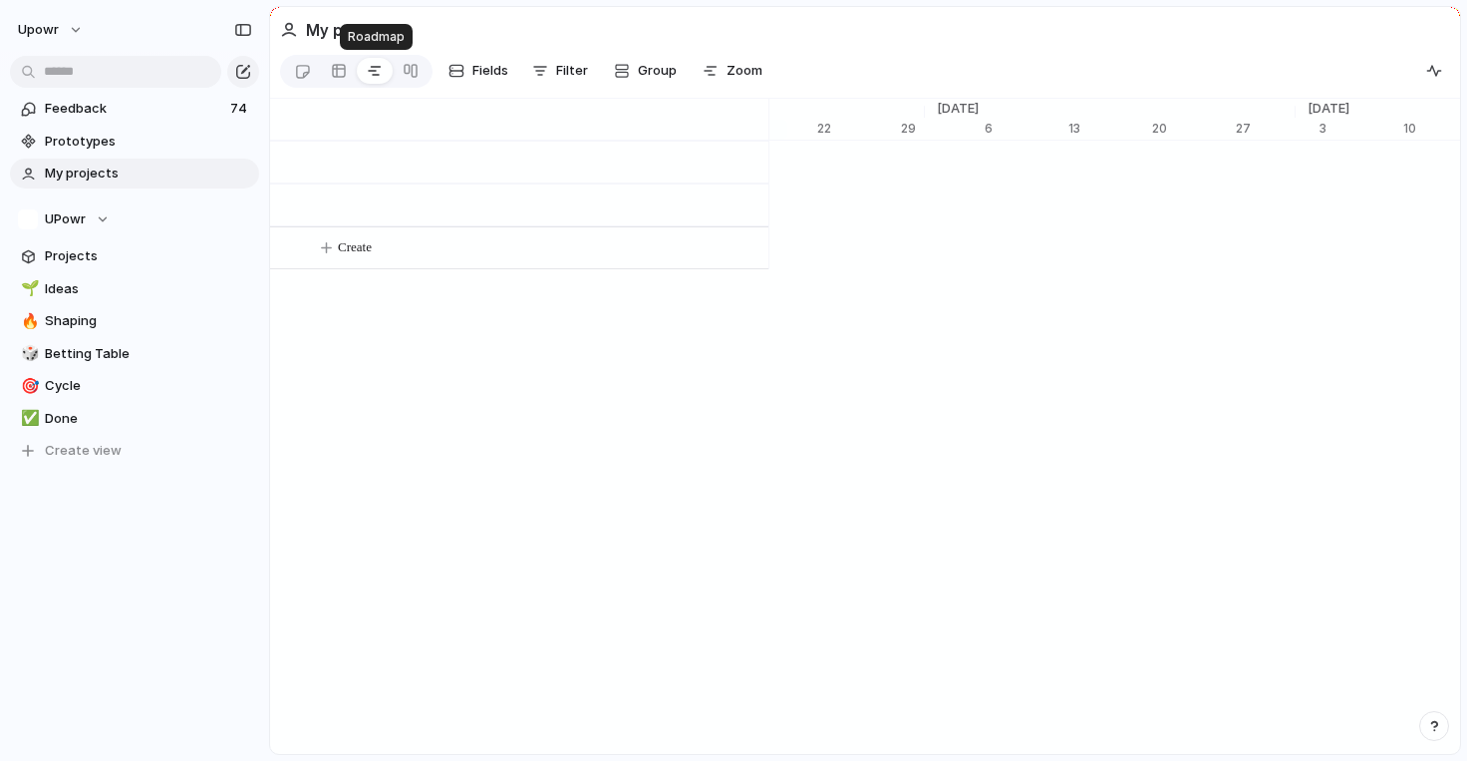
scroll to position [0, 13315]
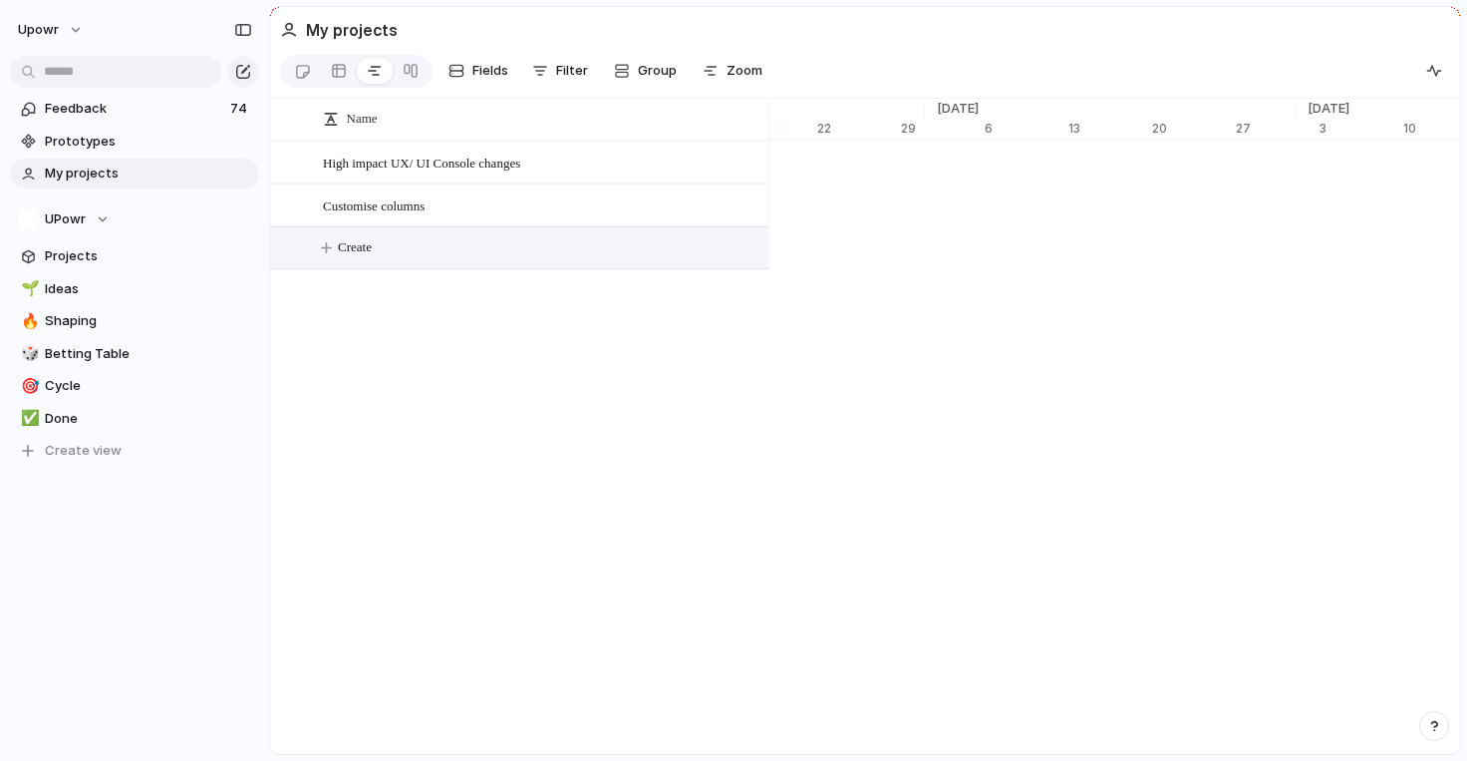
click at [353, 240] on span "Create" at bounding box center [355, 247] width 34 height 20
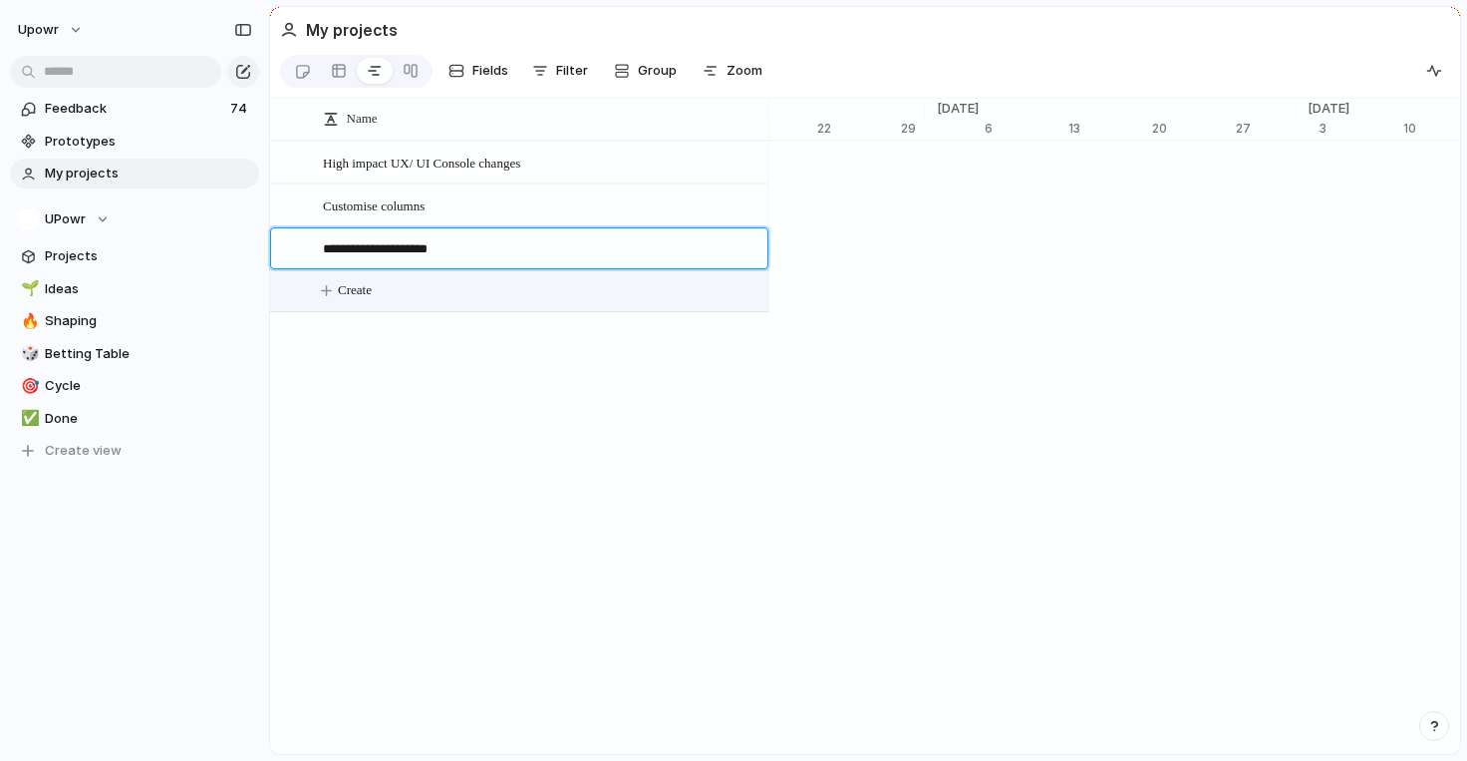
type textarea "**********"
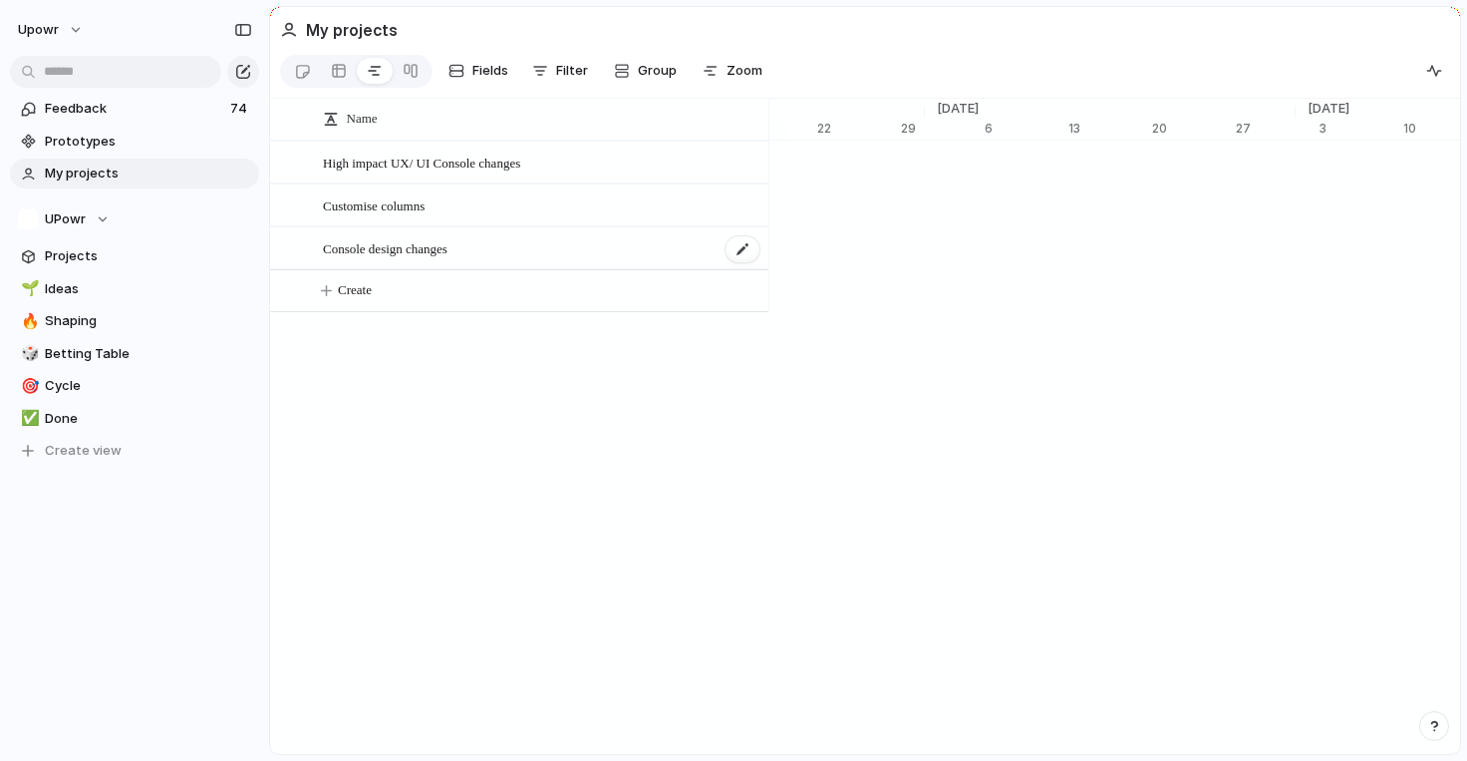
click at [407, 250] on span "Console design changes" at bounding box center [385, 247] width 125 height 23
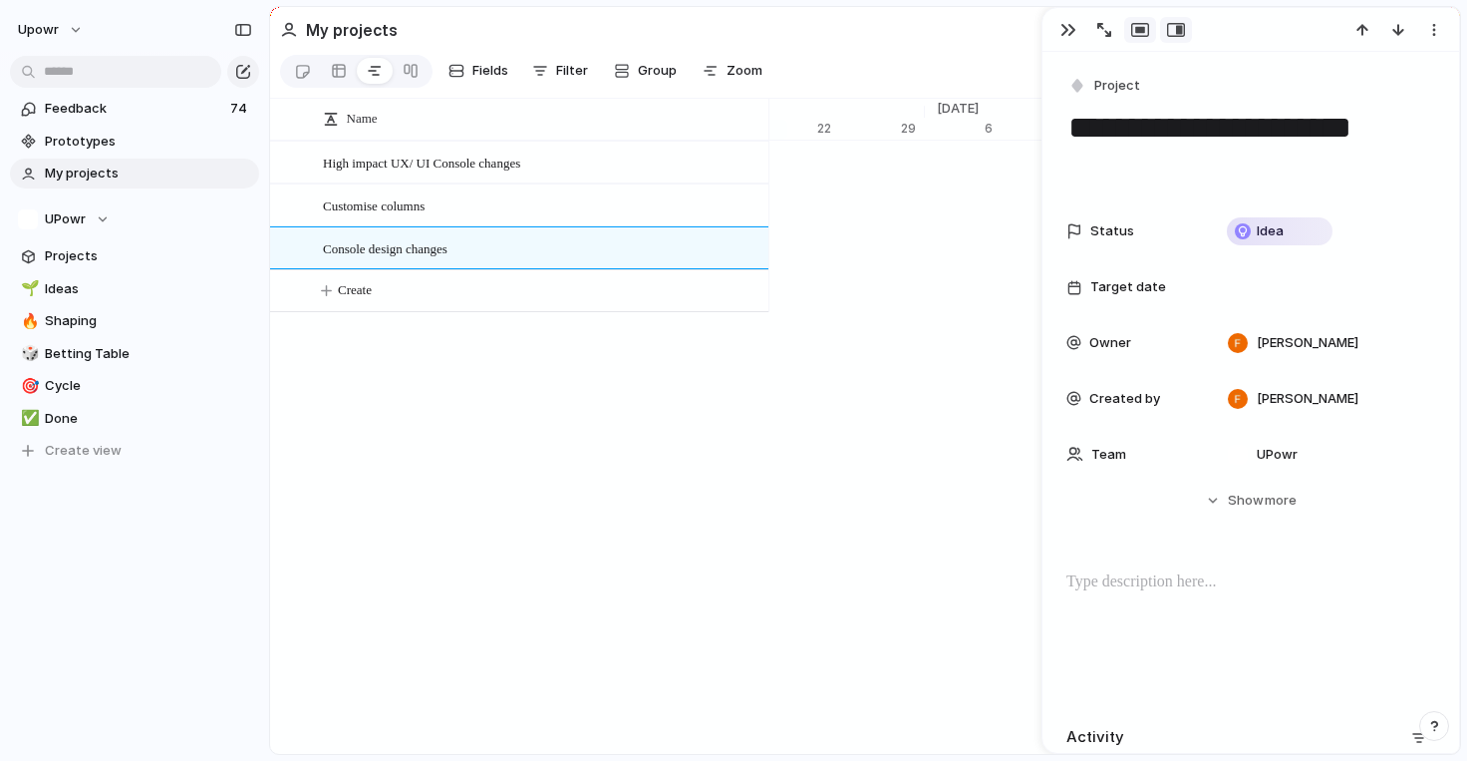
click at [1149, 30] on button "button" at bounding box center [1141, 30] width 32 height 26
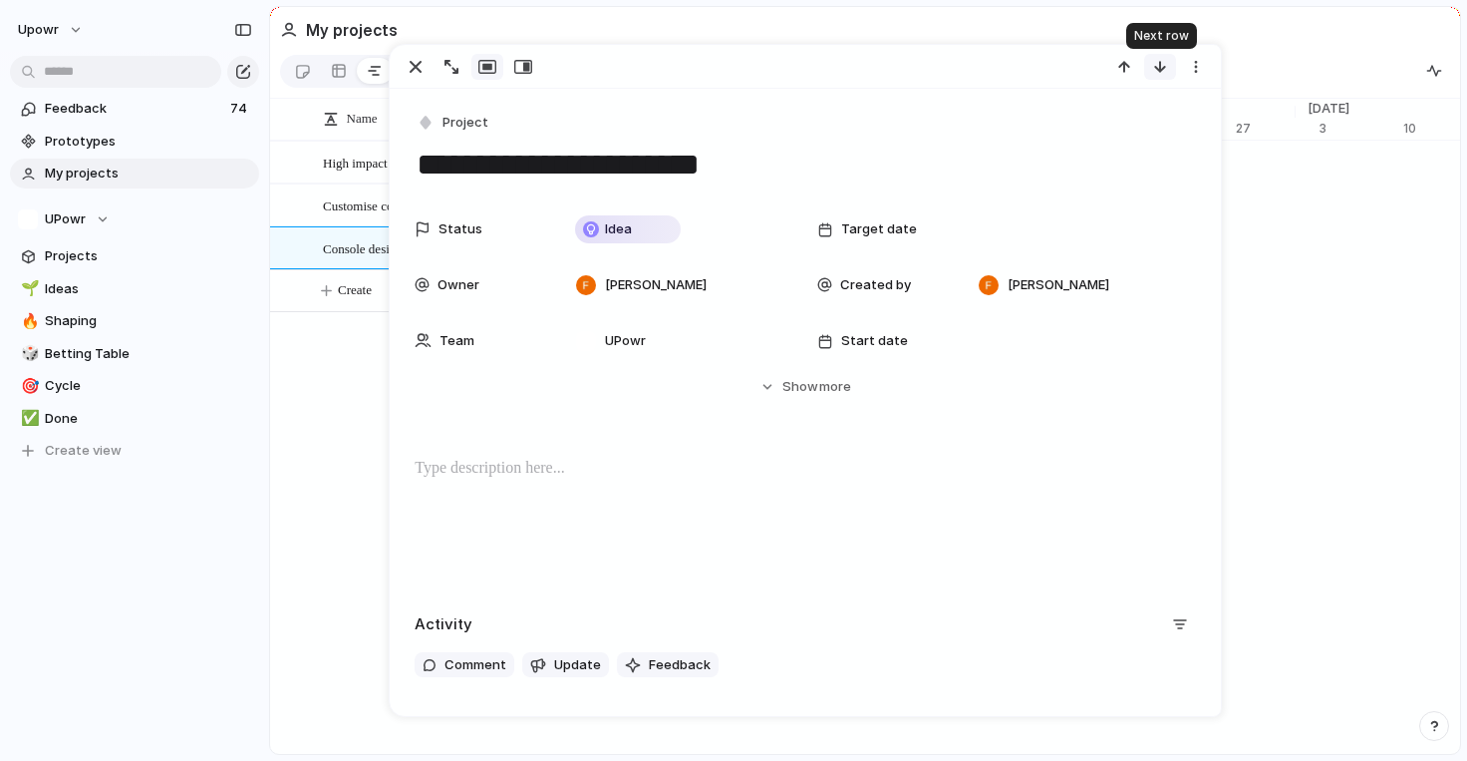
click at [1156, 75] on button "button" at bounding box center [1160, 67] width 32 height 26
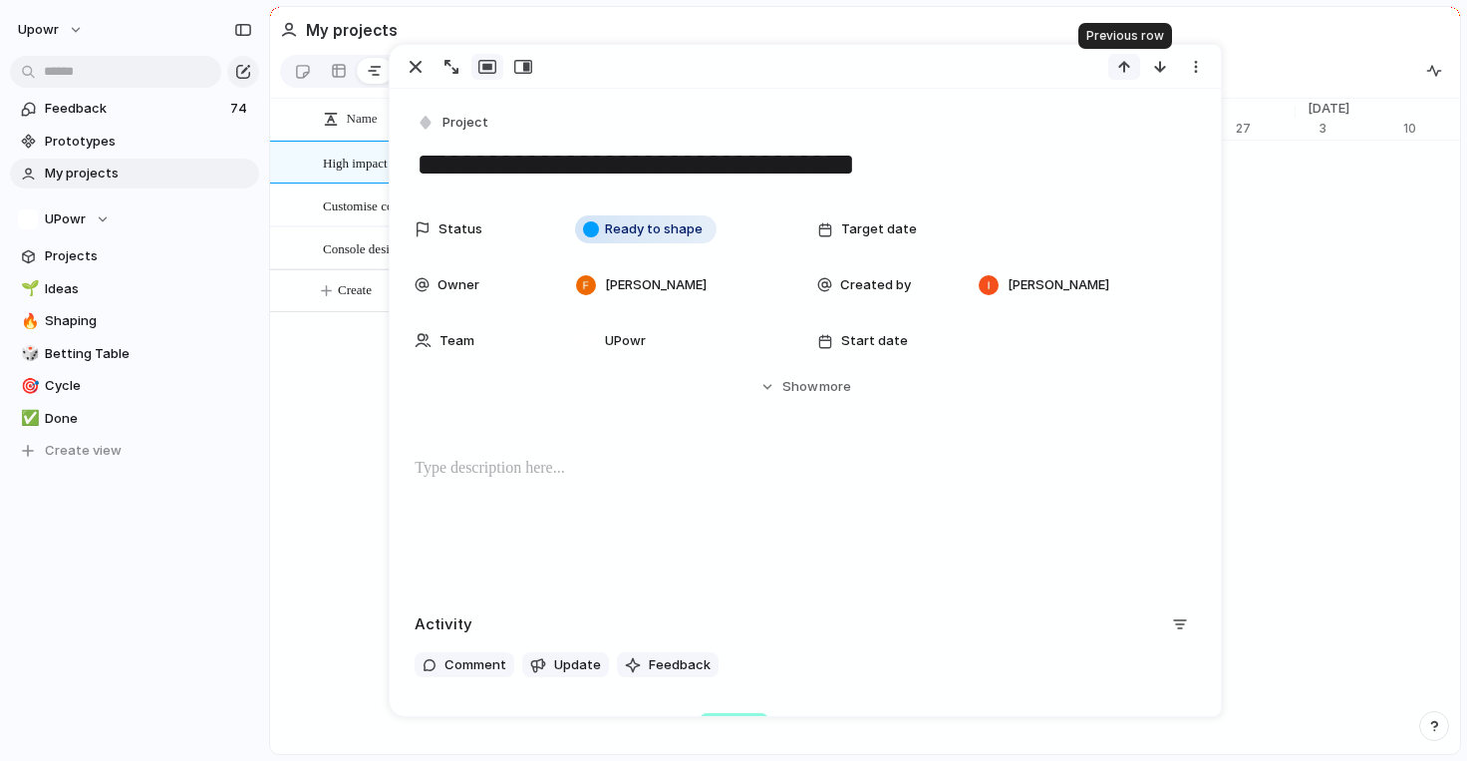
click at [1115, 54] on button "button" at bounding box center [1125, 67] width 32 height 26
type textarea "**********"
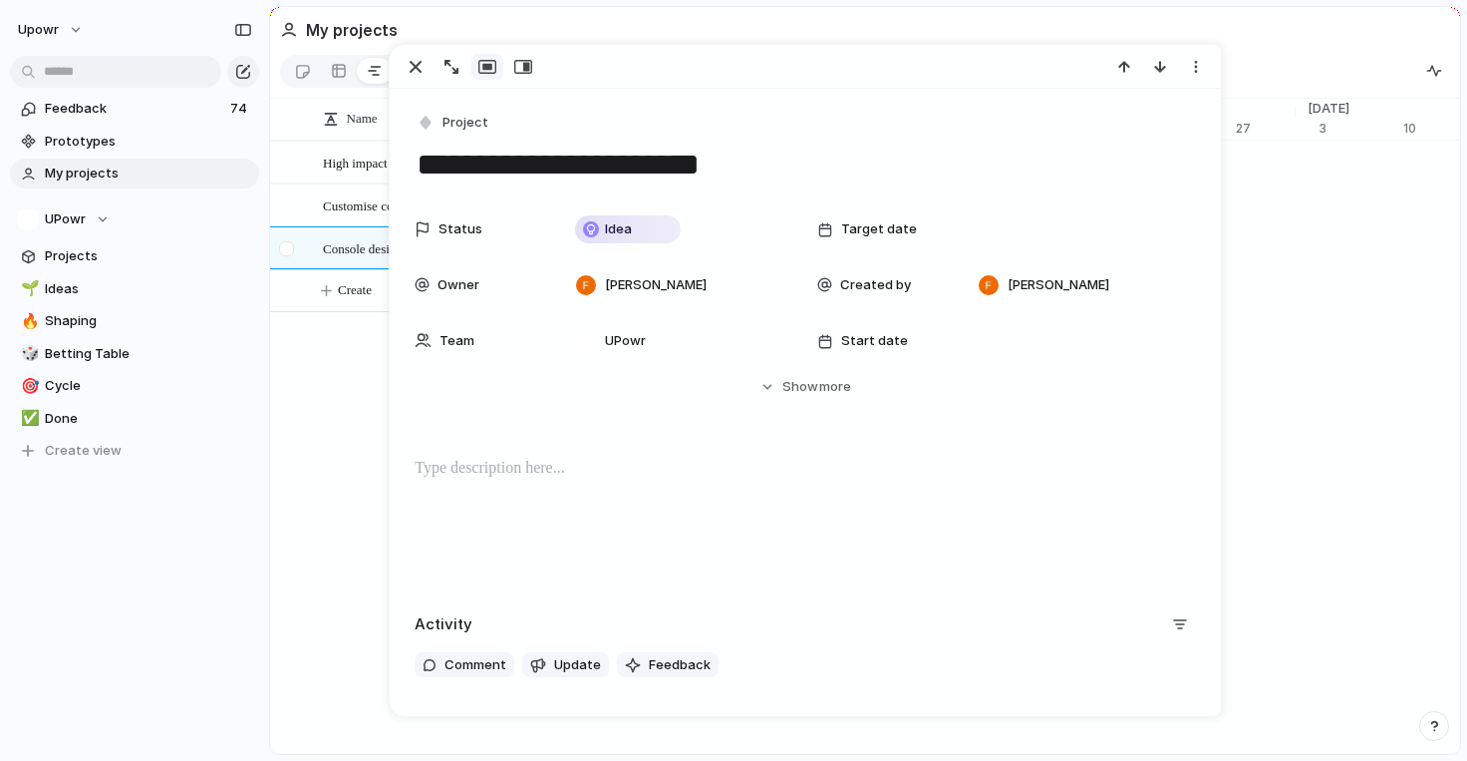
click at [295, 231] on div at bounding box center [289, 255] width 36 height 54
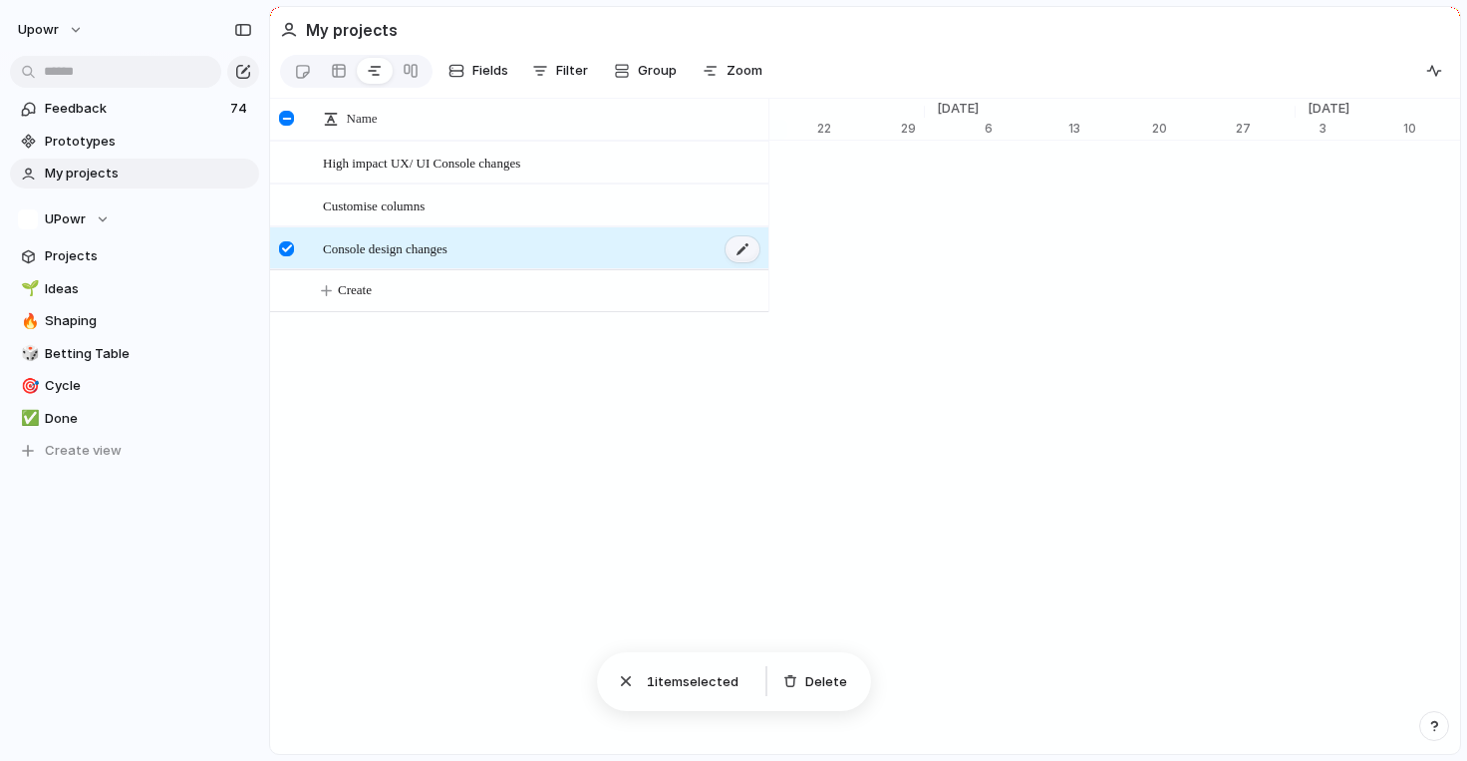
click at [741, 256] on div at bounding box center [743, 249] width 34 height 26
drag, startPoint x: 631, startPoint y: 246, endPoint x: 321, endPoint y: 220, distance: 311.1
click at [321, 220] on div "**********" at bounding box center [733, 380] width 1467 height 761
click at [815, 685] on span "Delete" at bounding box center [826, 682] width 42 height 20
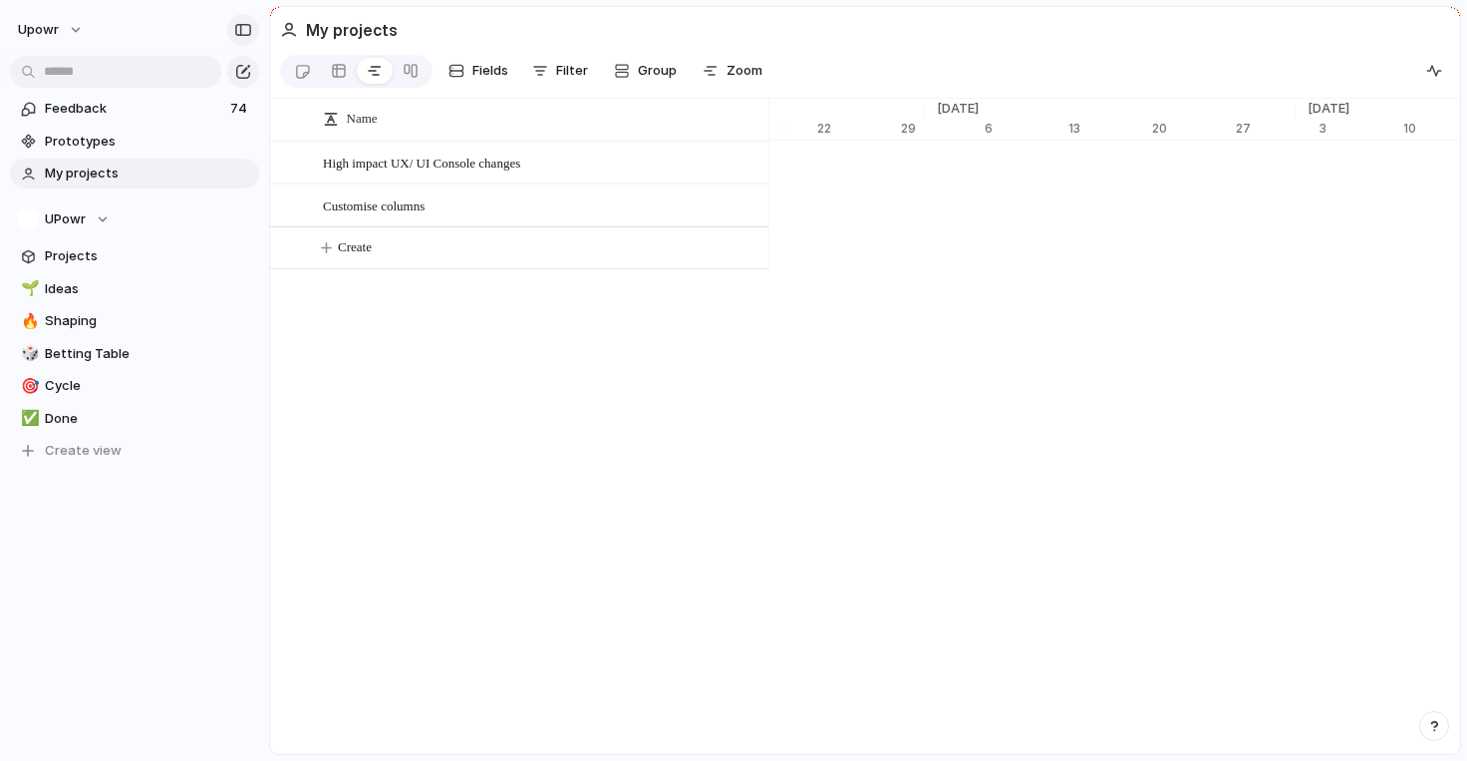
click at [250, 25] on div "button" at bounding box center [243, 30] width 18 height 14
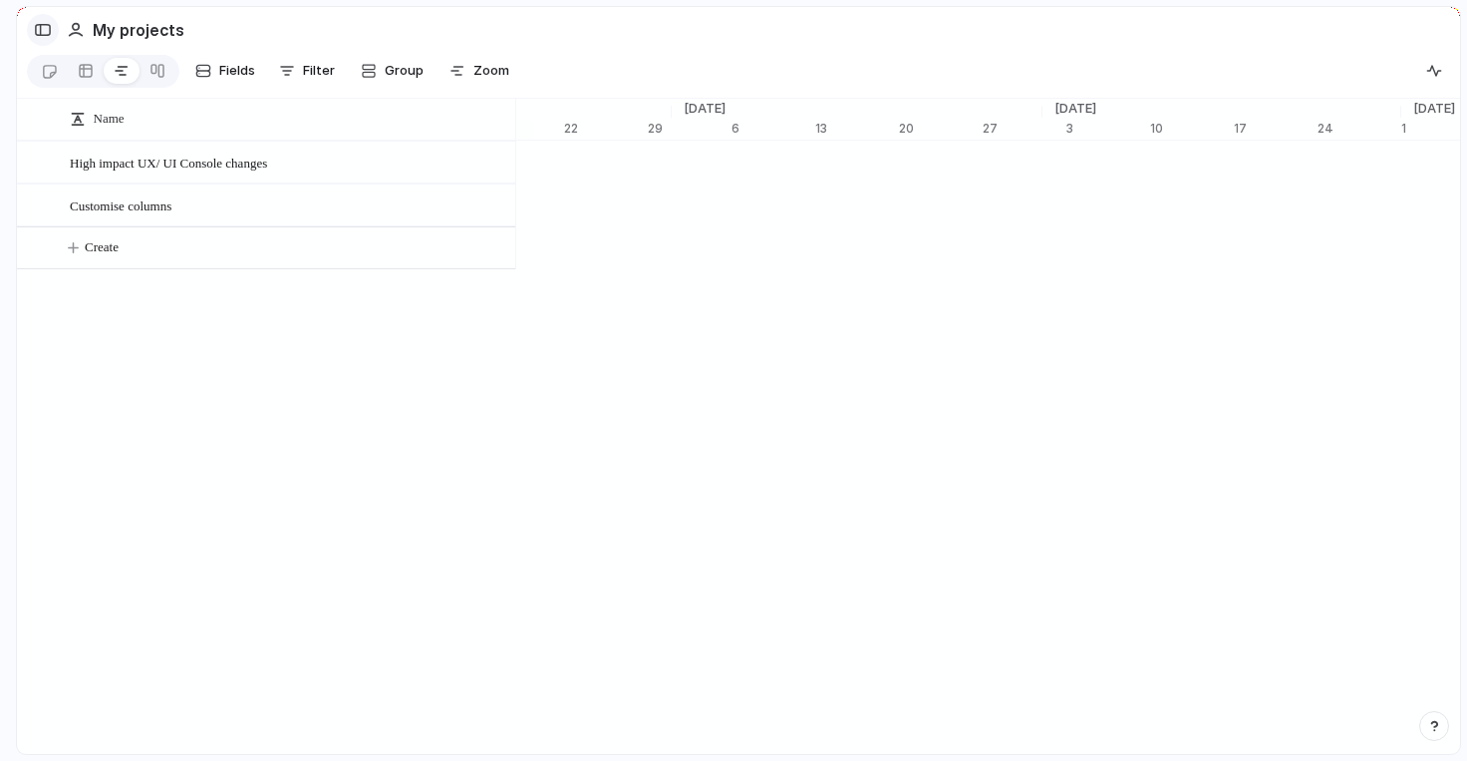
click at [47, 26] on div "button" at bounding box center [43, 30] width 18 height 14
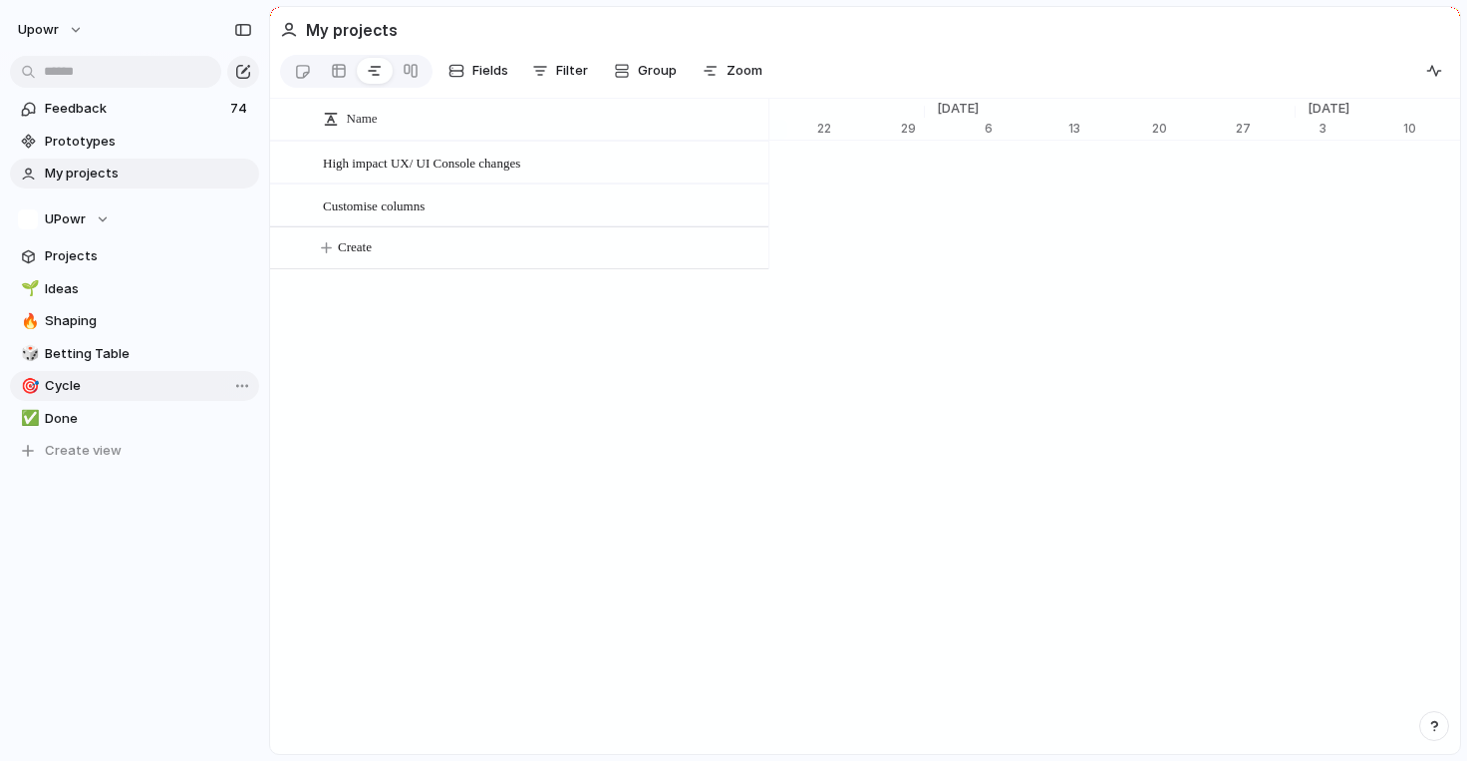
click at [78, 384] on span "Cycle" at bounding box center [148, 386] width 207 height 20
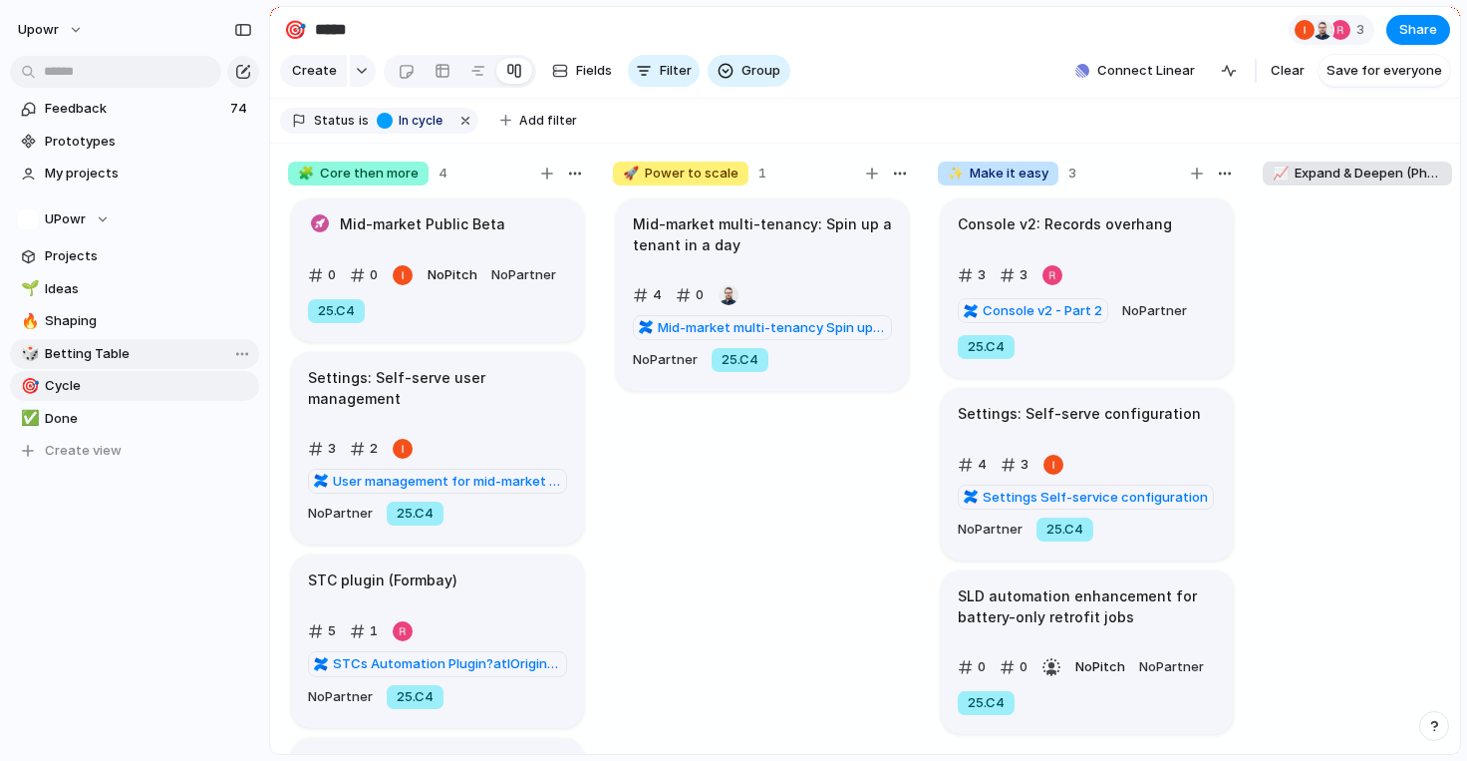
click at [86, 351] on span "Betting Table" at bounding box center [148, 354] width 207 height 20
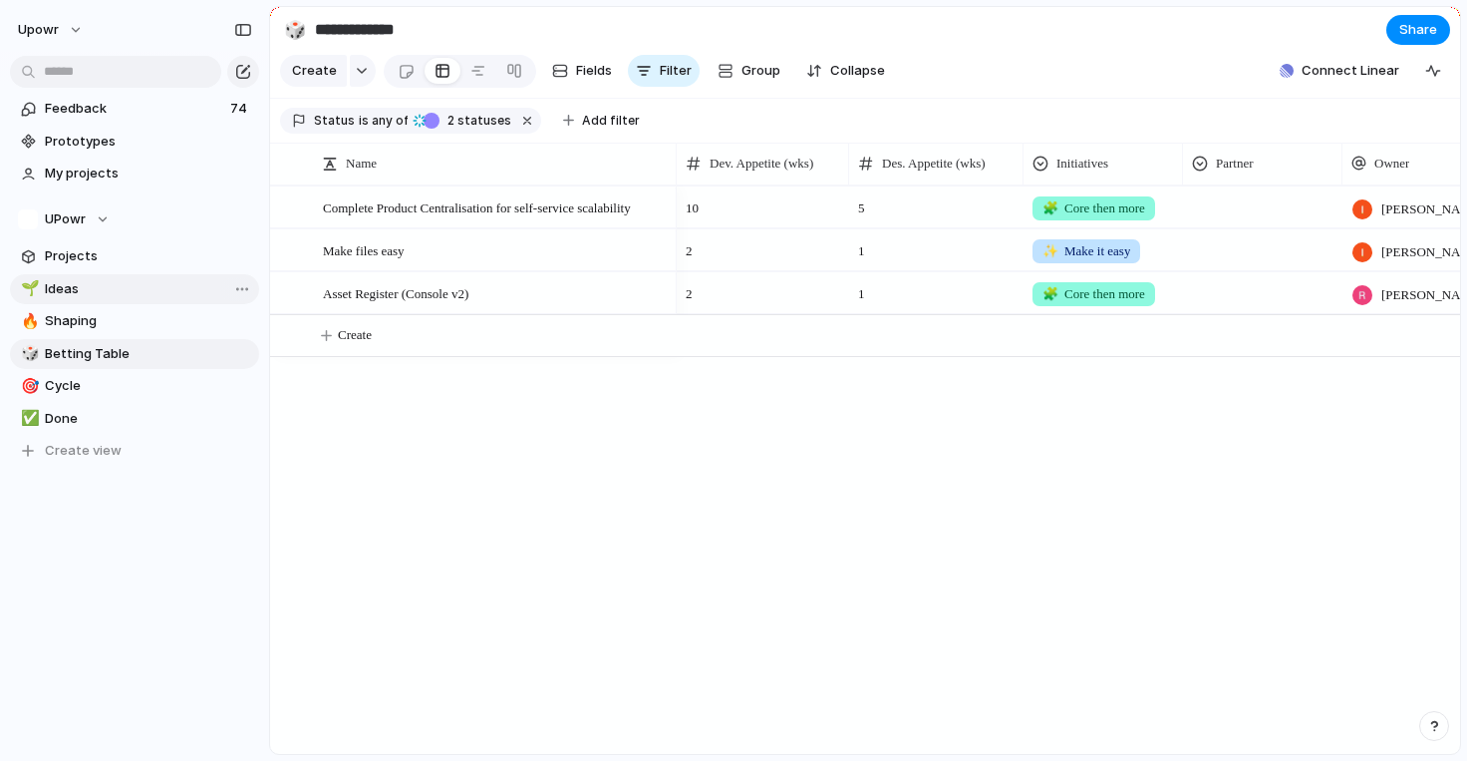
click at [96, 281] on span "Ideas" at bounding box center [148, 289] width 207 height 20
type input "*****"
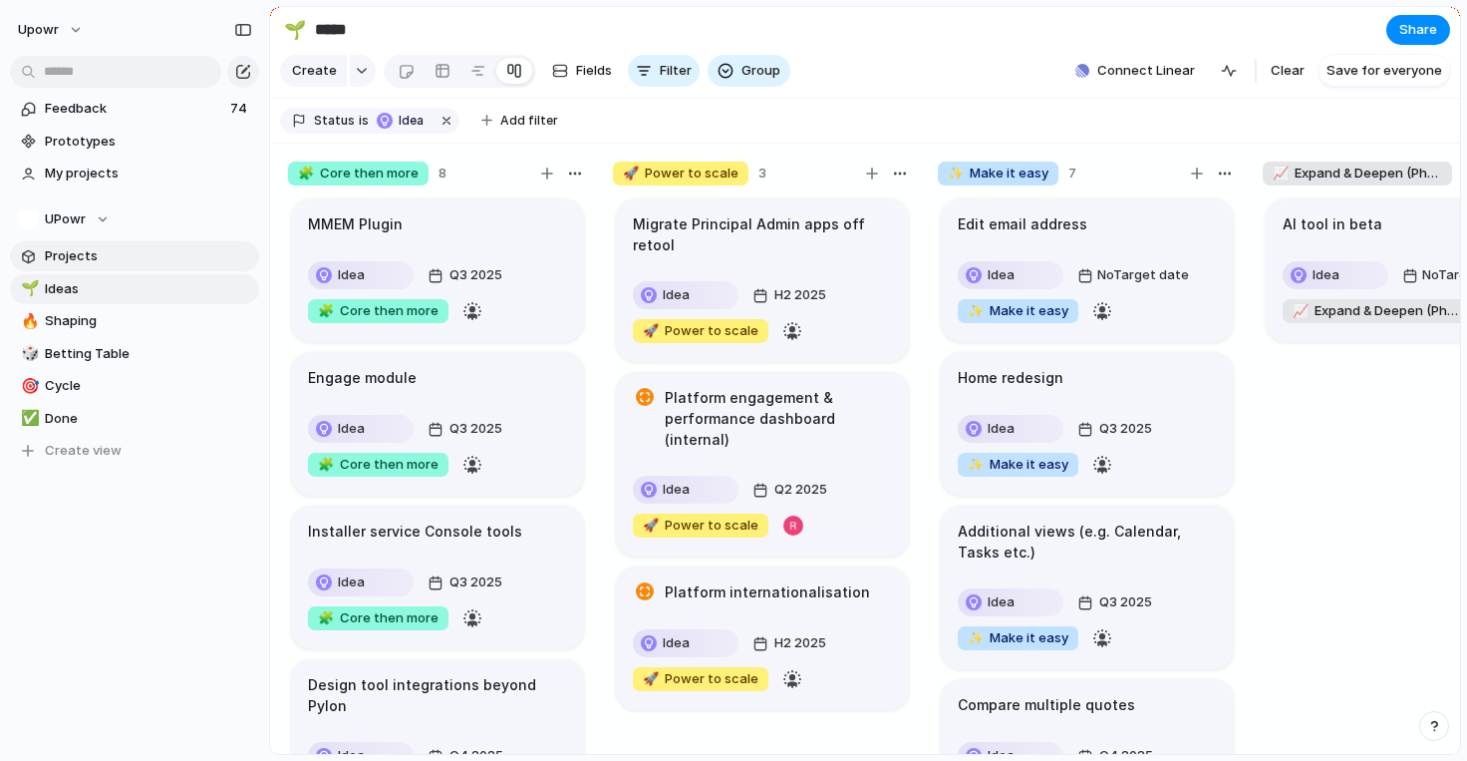
click at [99, 246] on span "Projects" at bounding box center [148, 256] width 207 height 20
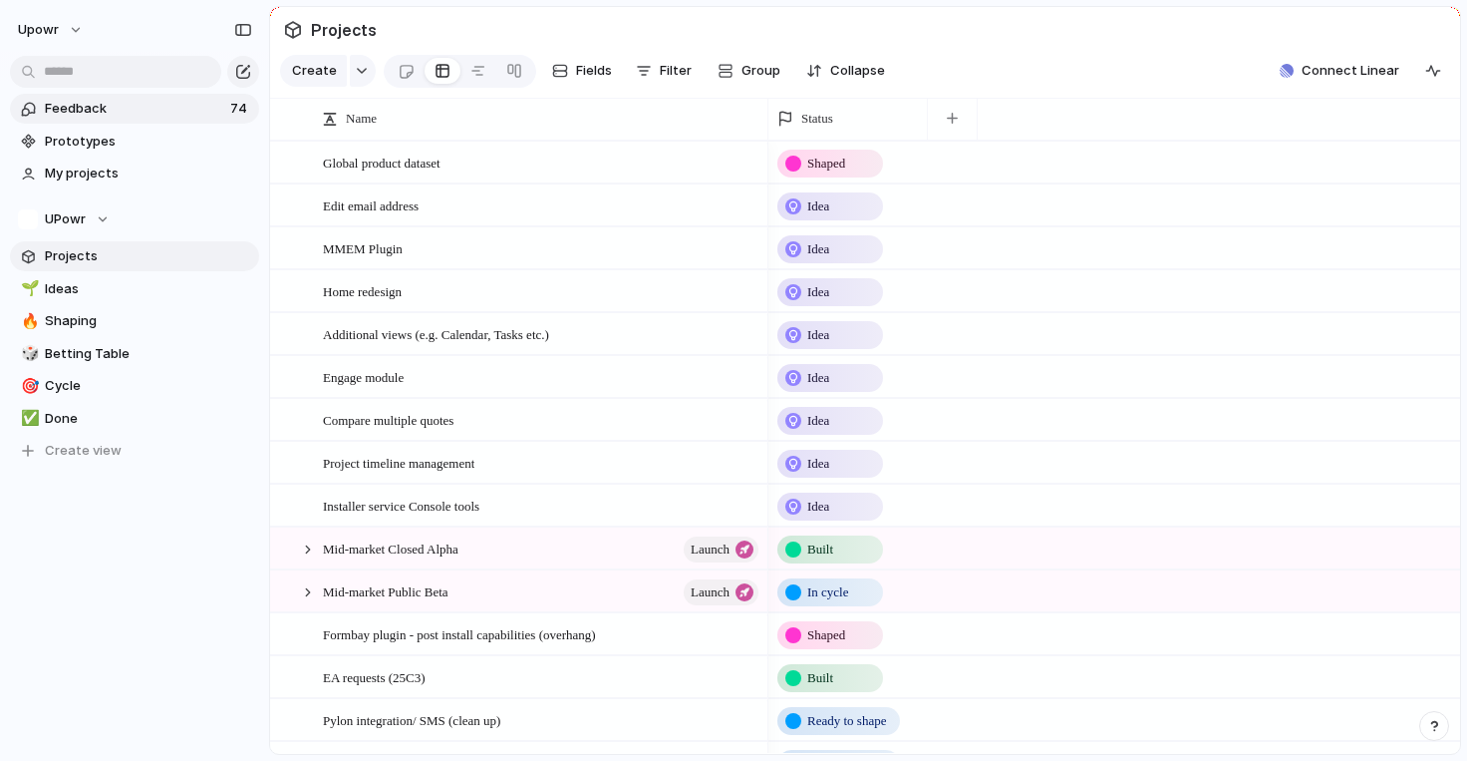
click at [85, 107] on span "Feedback" at bounding box center [134, 109] width 179 height 20
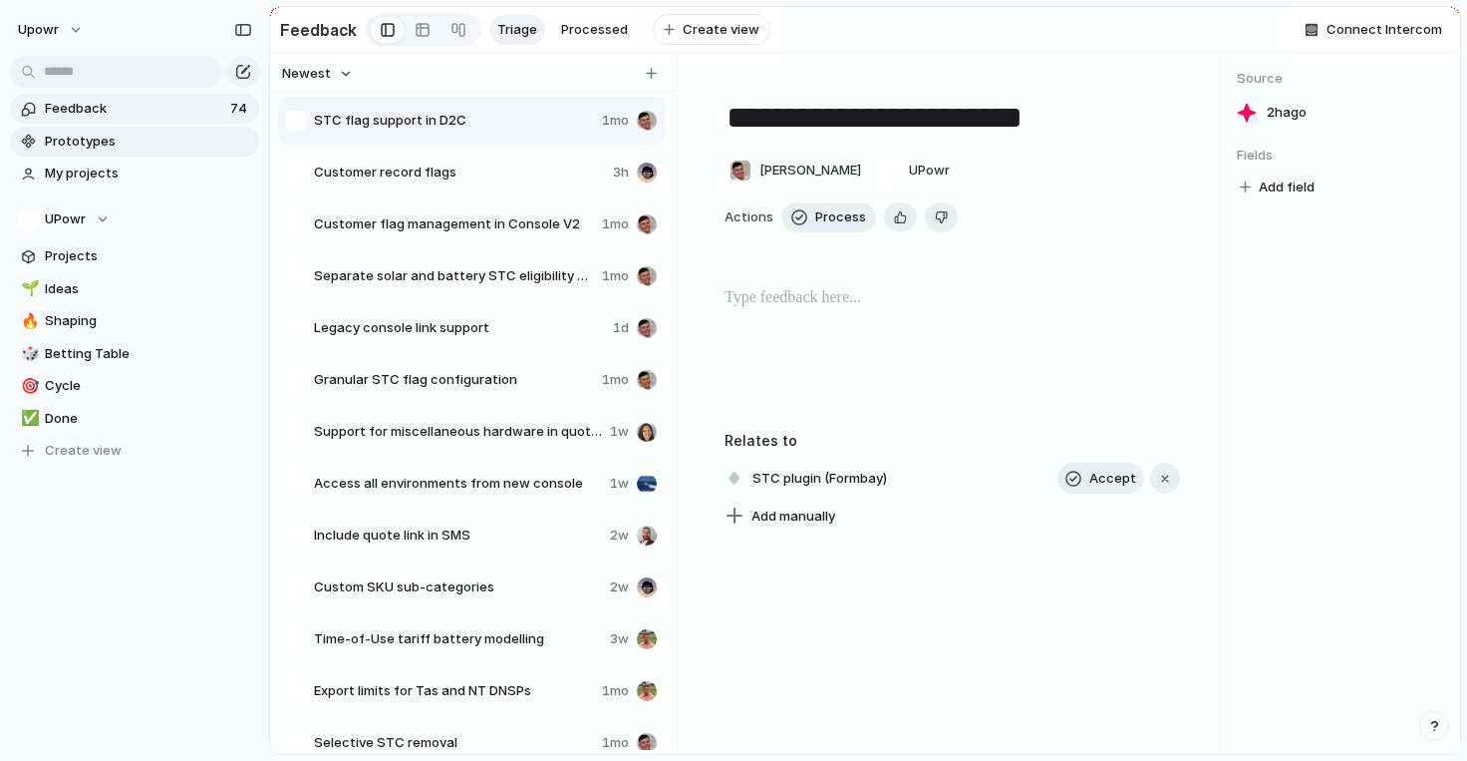
click at [85, 134] on span "Prototypes" at bounding box center [148, 142] width 207 height 20
